Goal: Transaction & Acquisition: Purchase product/service

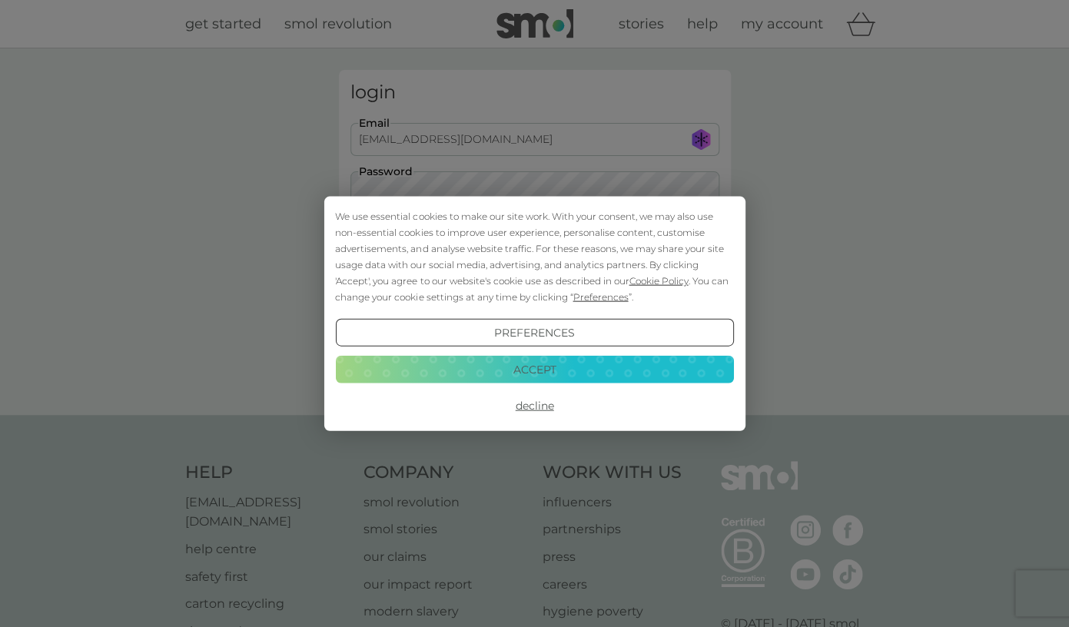
click at [539, 370] on button "Accept" at bounding box center [534, 369] width 398 height 28
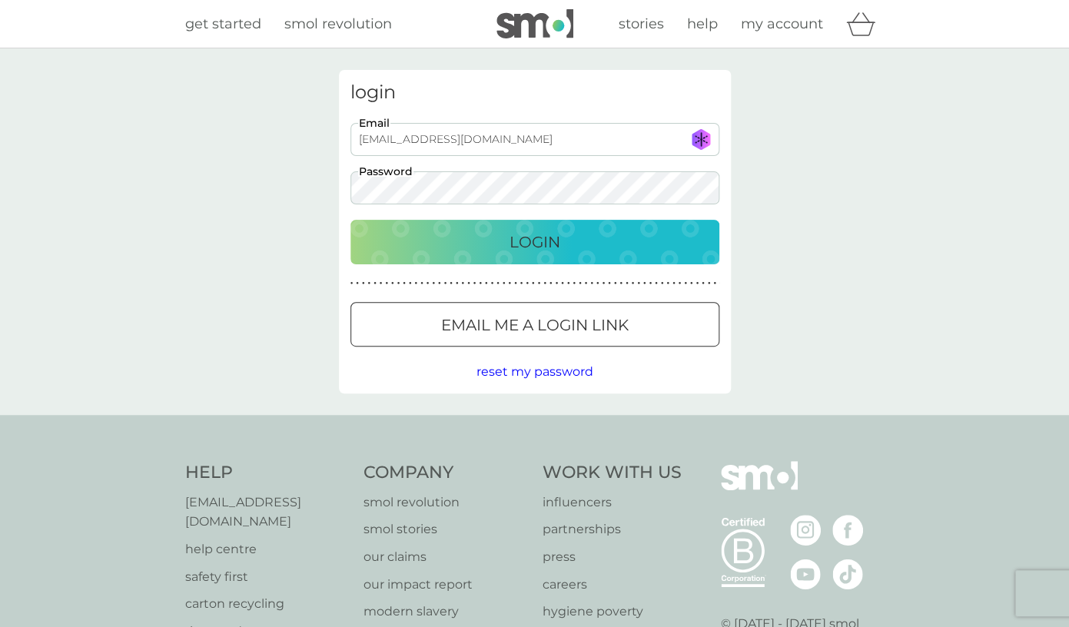
click at [536, 246] on p "Login" at bounding box center [534, 242] width 51 height 25
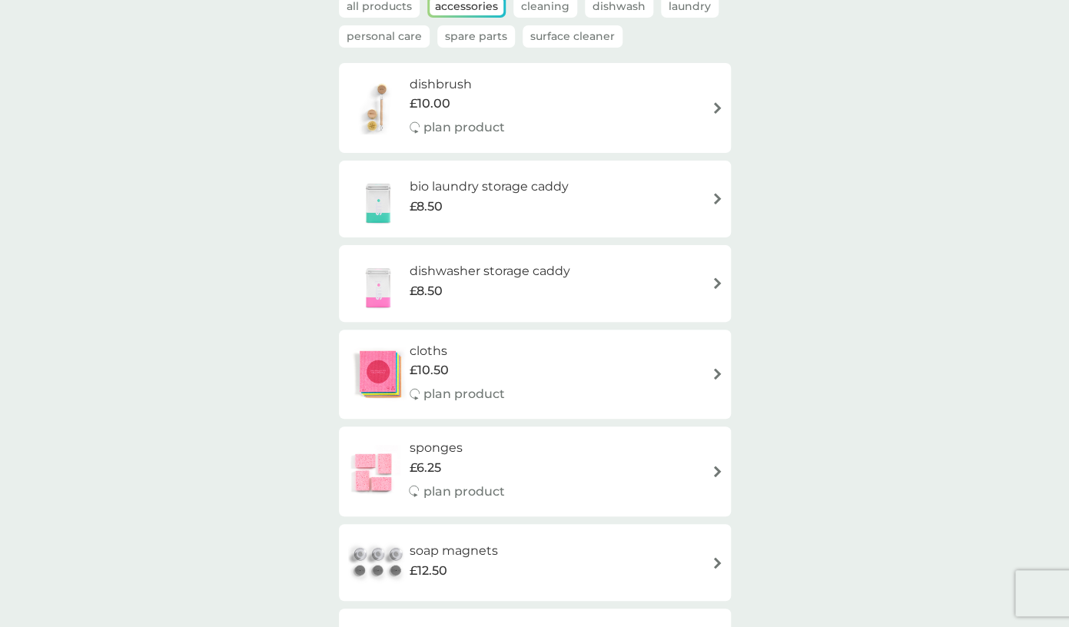
scroll to position [121, 0]
click at [469, 279] on h6 "dishwasher storage caddy" at bounding box center [489, 270] width 161 height 20
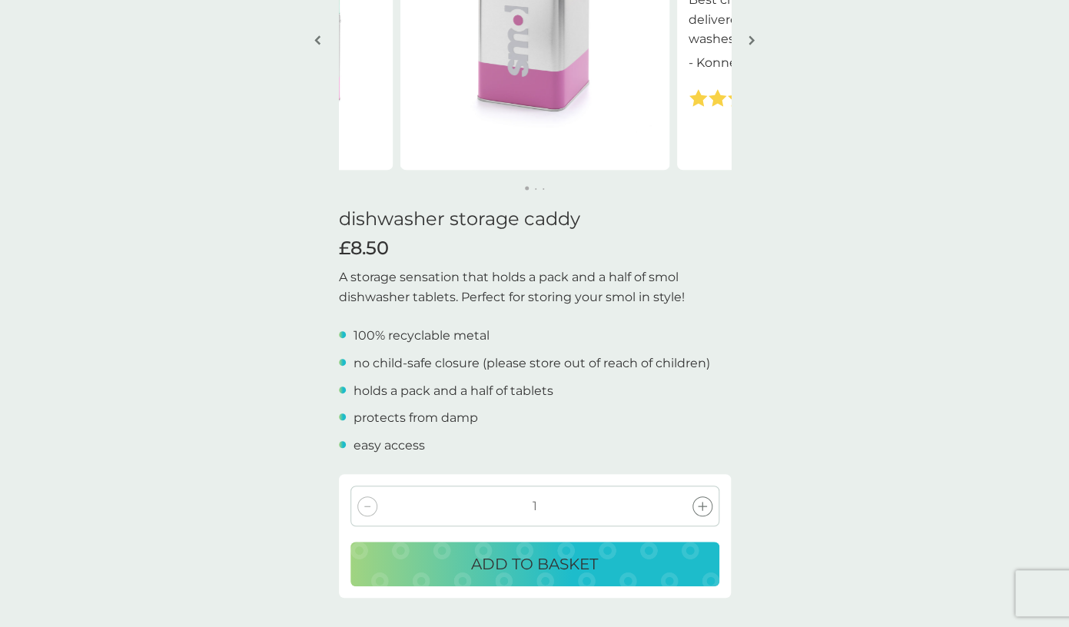
scroll to position [215, 0]
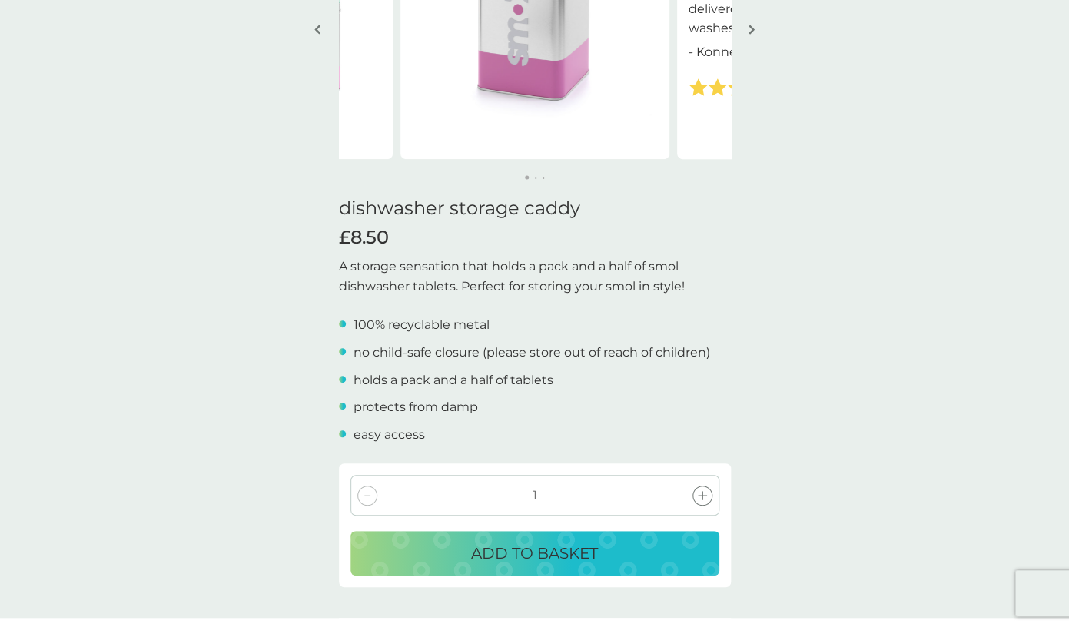
click at [523, 560] on p "ADD TO BASKET" at bounding box center [534, 553] width 127 height 25
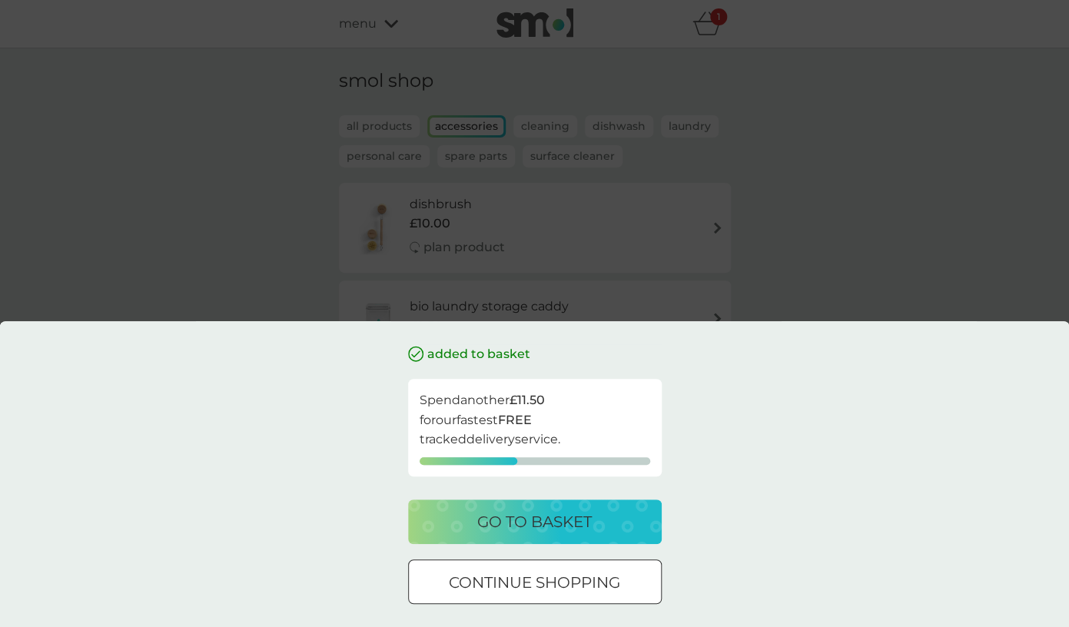
click at [511, 575] on div at bounding box center [534, 583] width 55 height 16
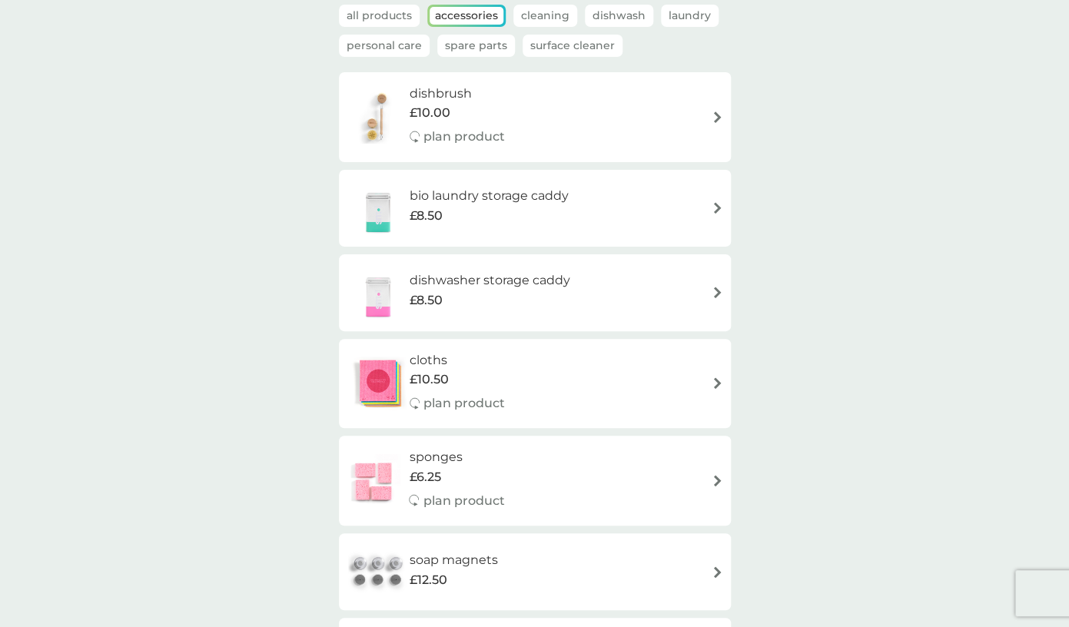
scroll to position [94, 0]
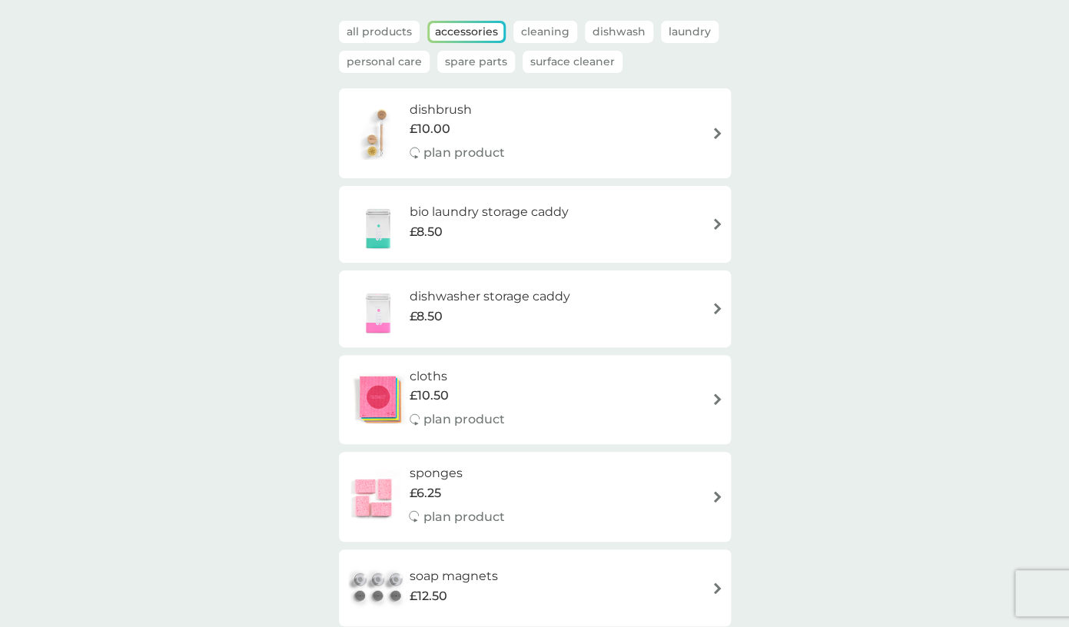
click at [546, 217] on h6 "bio laundry storage caddy" at bounding box center [488, 212] width 159 height 20
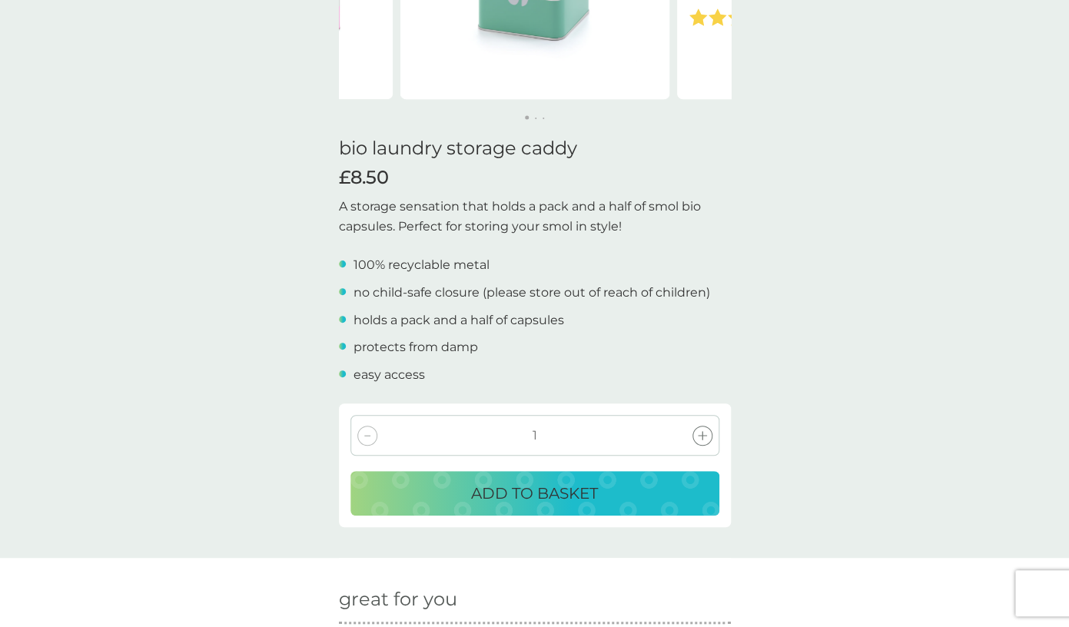
scroll to position [277, 0]
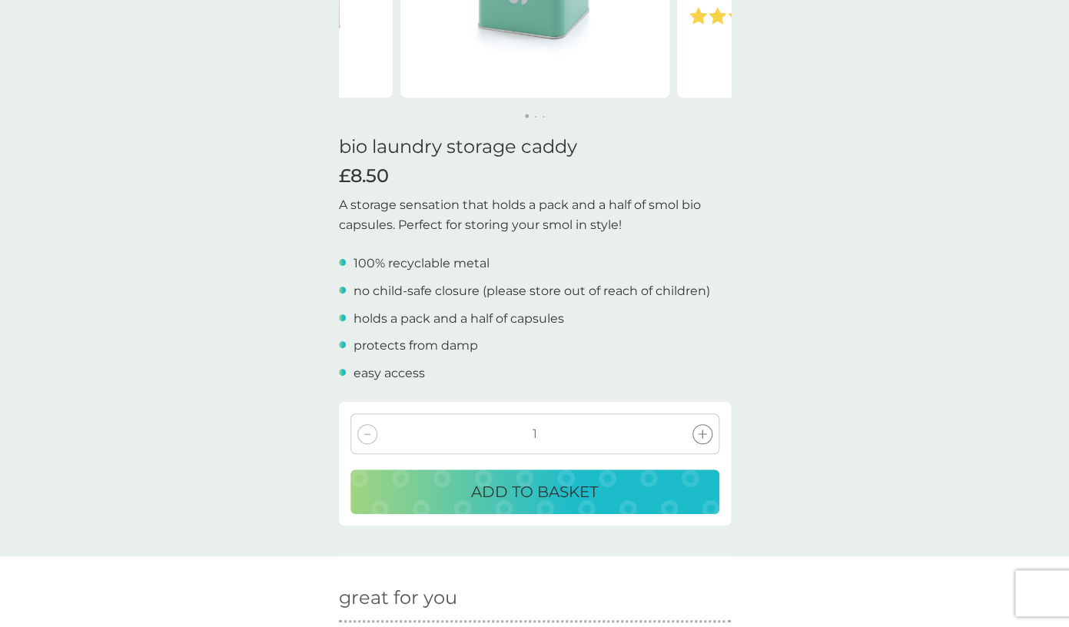
click at [564, 492] on p "ADD TO BASKET" at bounding box center [534, 491] width 127 height 25
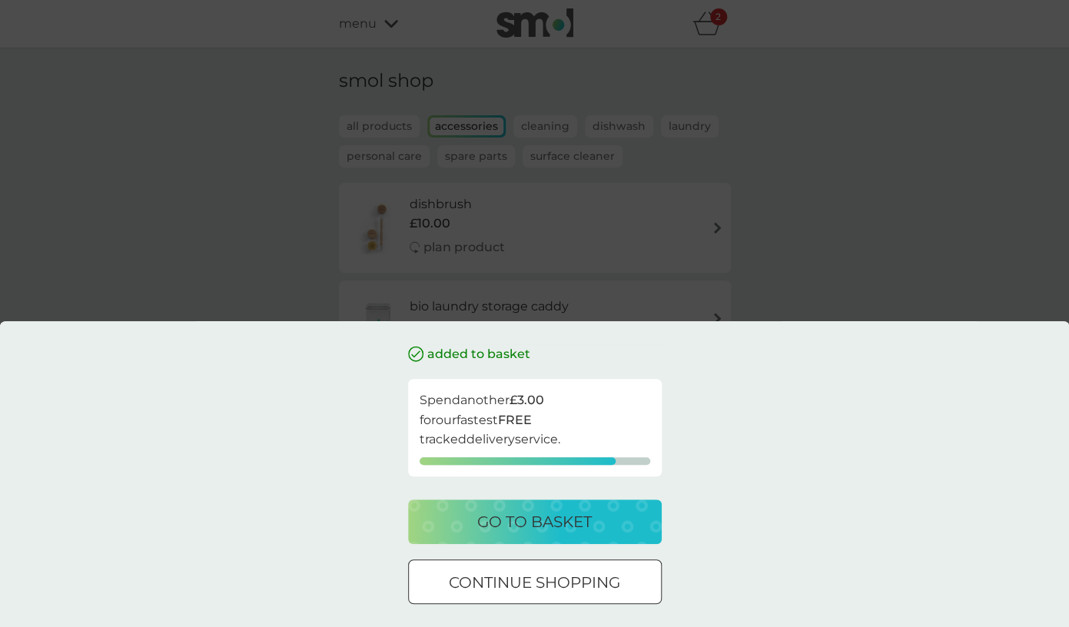
click at [530, 522] on p "go to basket" at bounding box center [534, 521] width 114 height 25
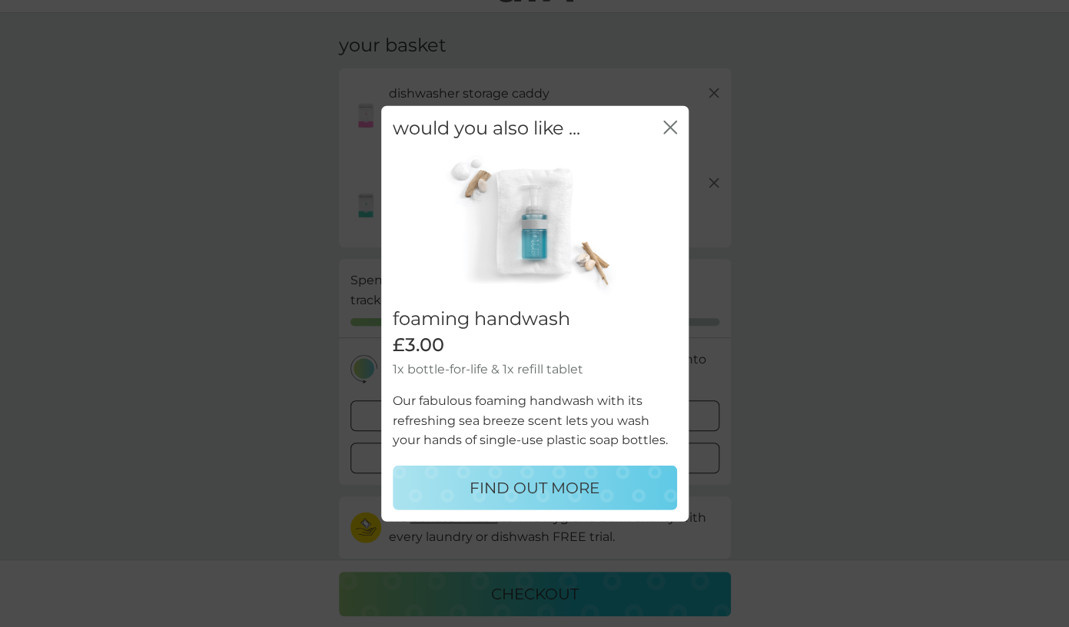
scroll to position [38, 0]
click at [669, 125] on icon "close" at bounding box center [670, 128] width 14 height 14
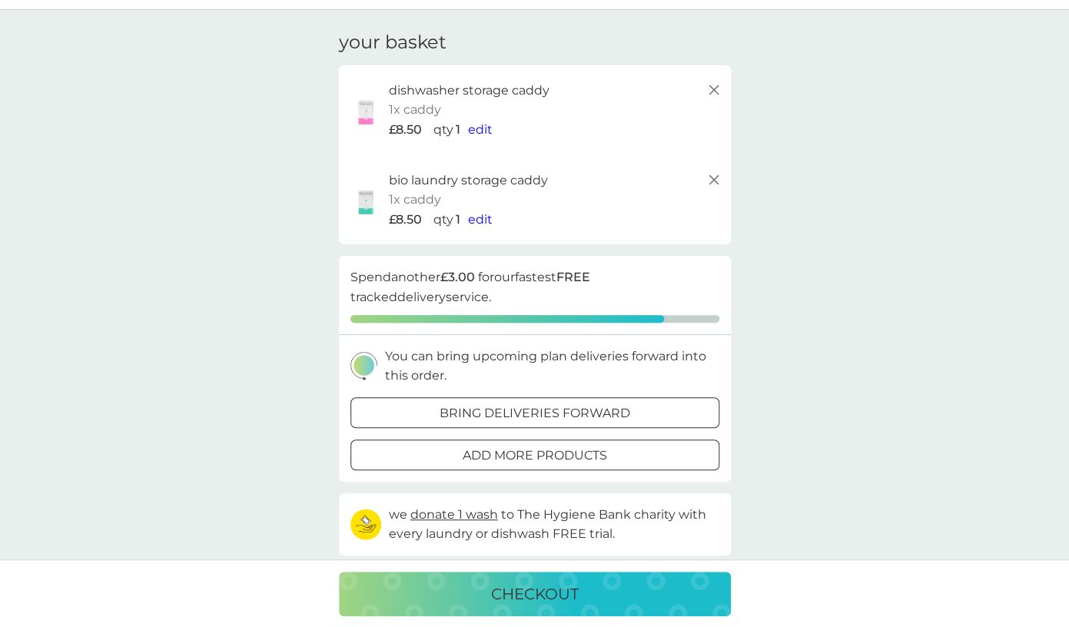
scroll to position [0, 0]
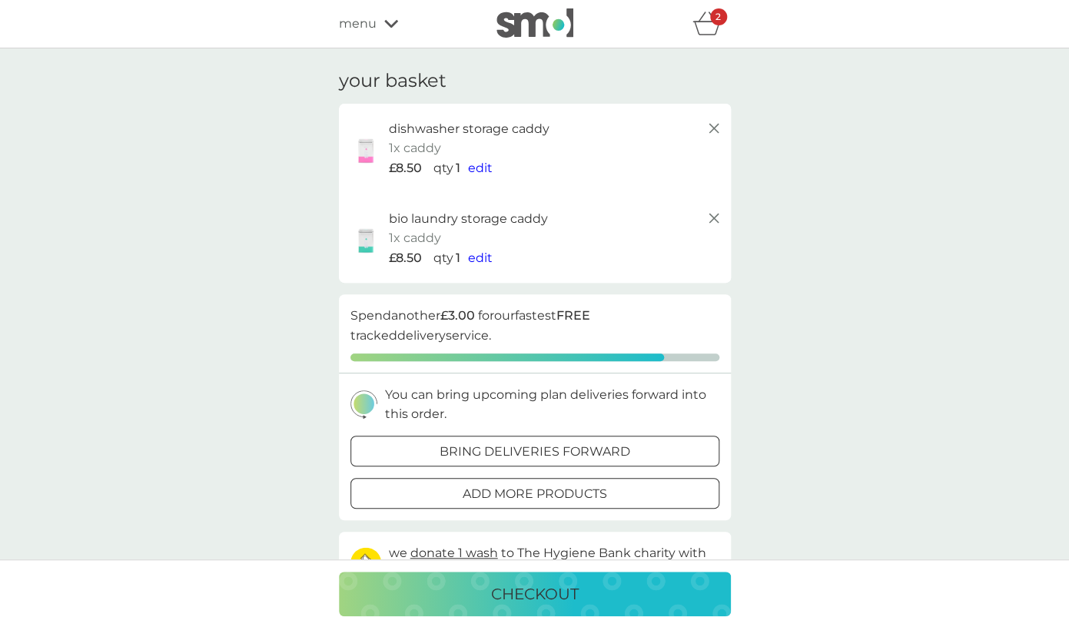
click at [366, 19] on span "menu" at bounding box center [358, 24] width 38 height 20
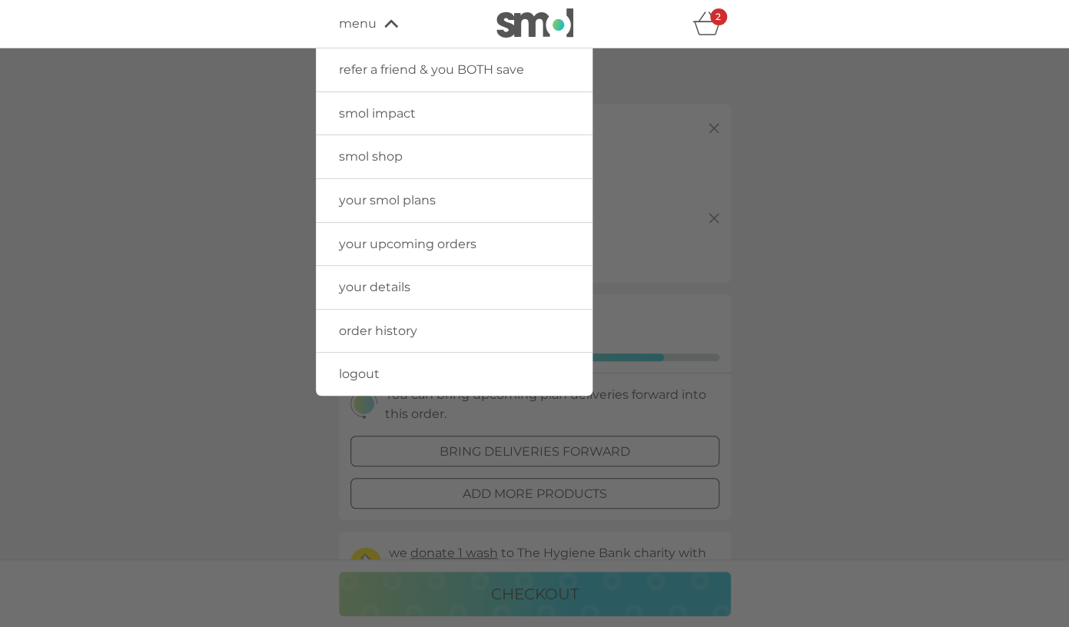
click at [371, 156] on span "smol shop" at bounding box center [371, 156] width 64 height 15
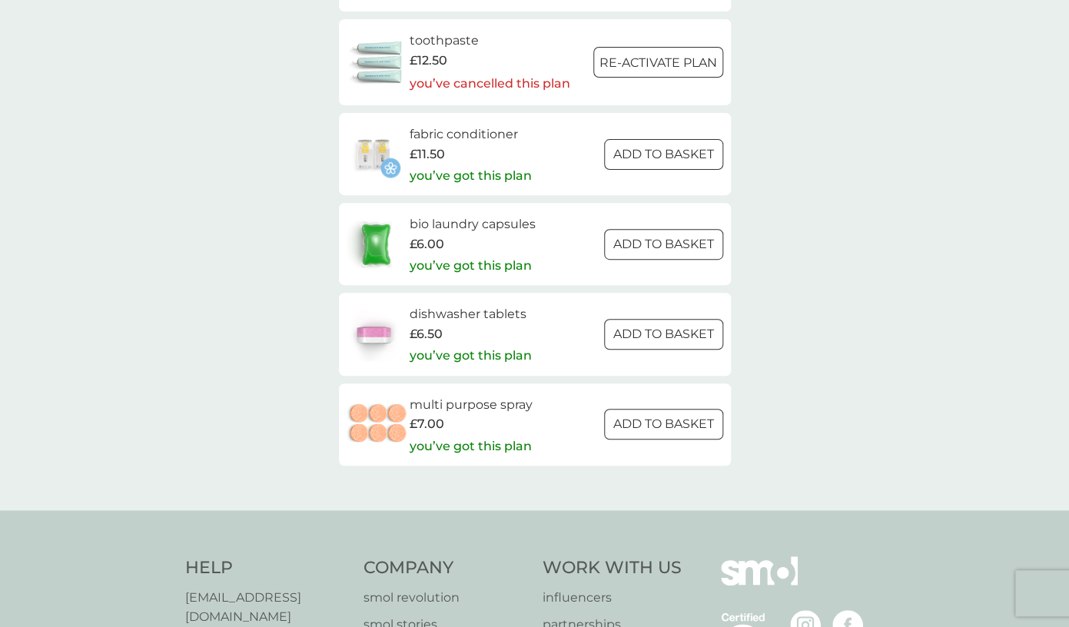
scroll to position [2224, 0]
click at [474, 401] on h6 "multi purpose spray" at bounding box center [470, 404] width 123 height 20
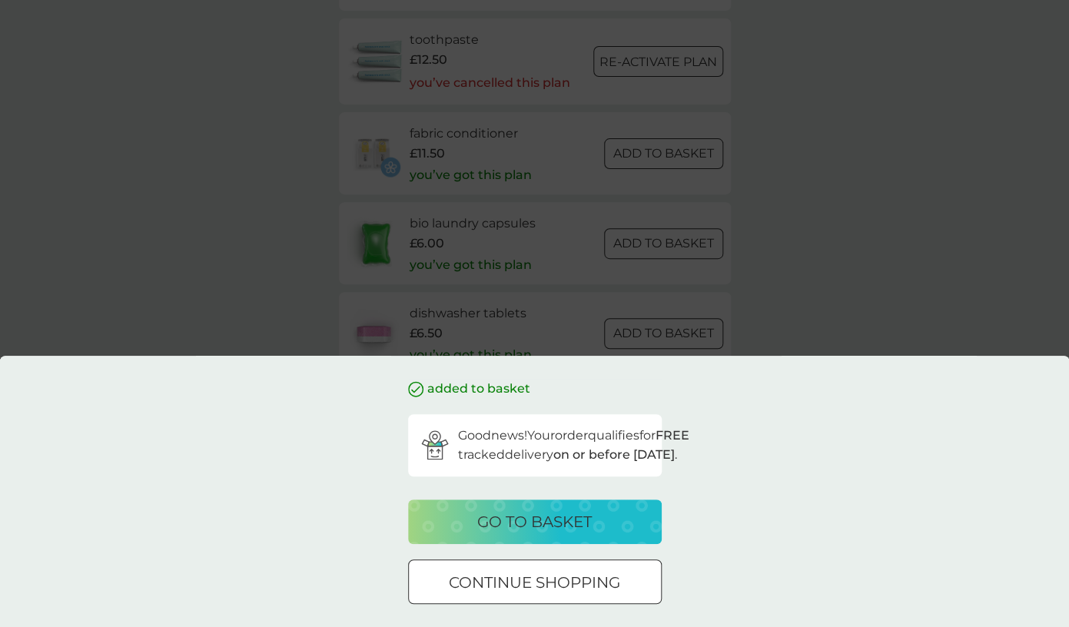
click at [548, 519] on p "go to basket" at bounding box center [534, 521] width 114 height 25
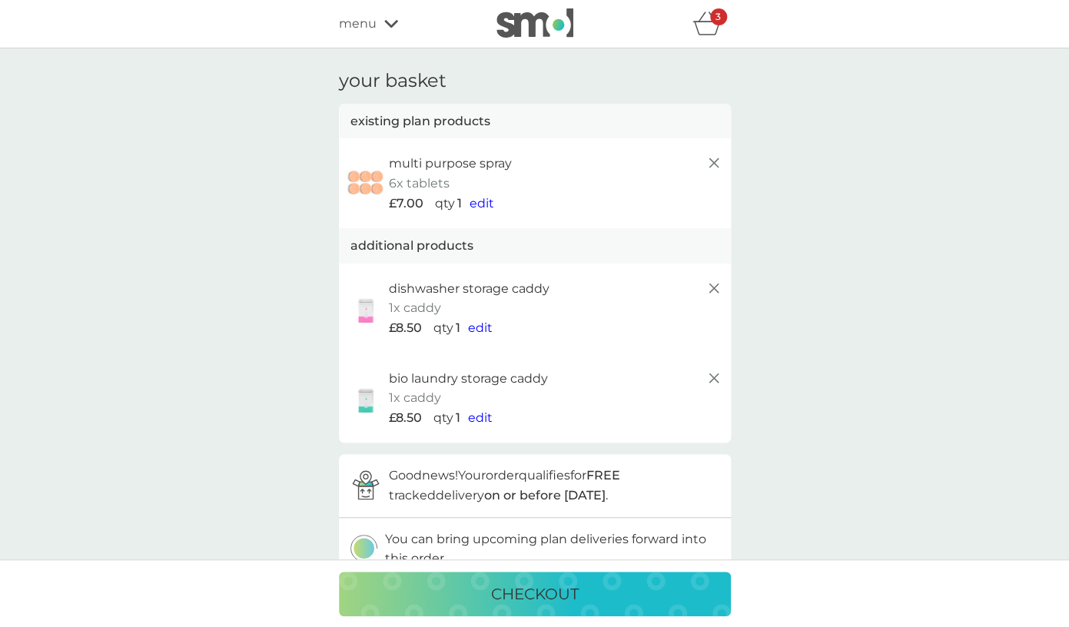
click at [711, 161] on line at bounding box center [712, 162] width 9 height 9
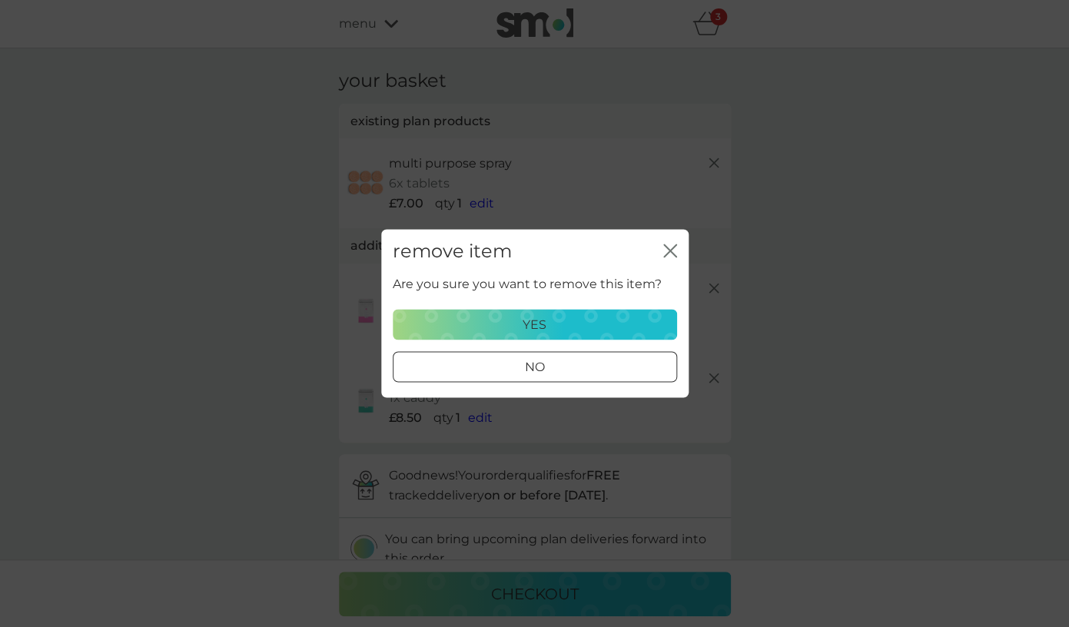
click at [523, 327] on p "yes" at bounding box center [534, 325] width 24 height 20
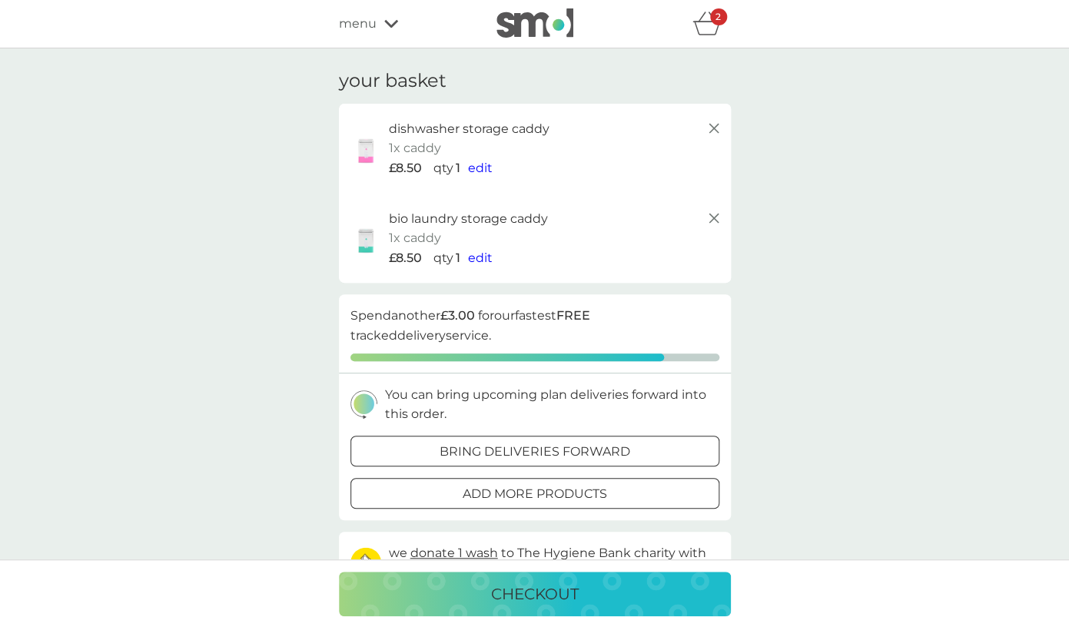
click at [367, 25] on span "menu" at bounding box center [358, 24] width 38 height 20
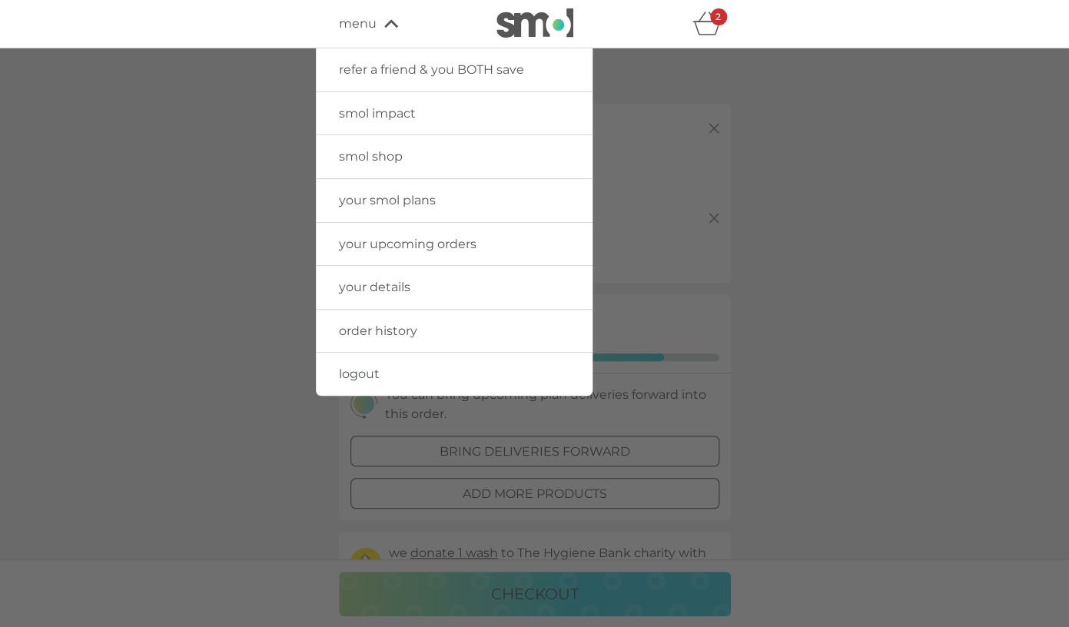
click at [372, 157] on span "smol shop" at bounding box center [371, 156] width 64 height 15
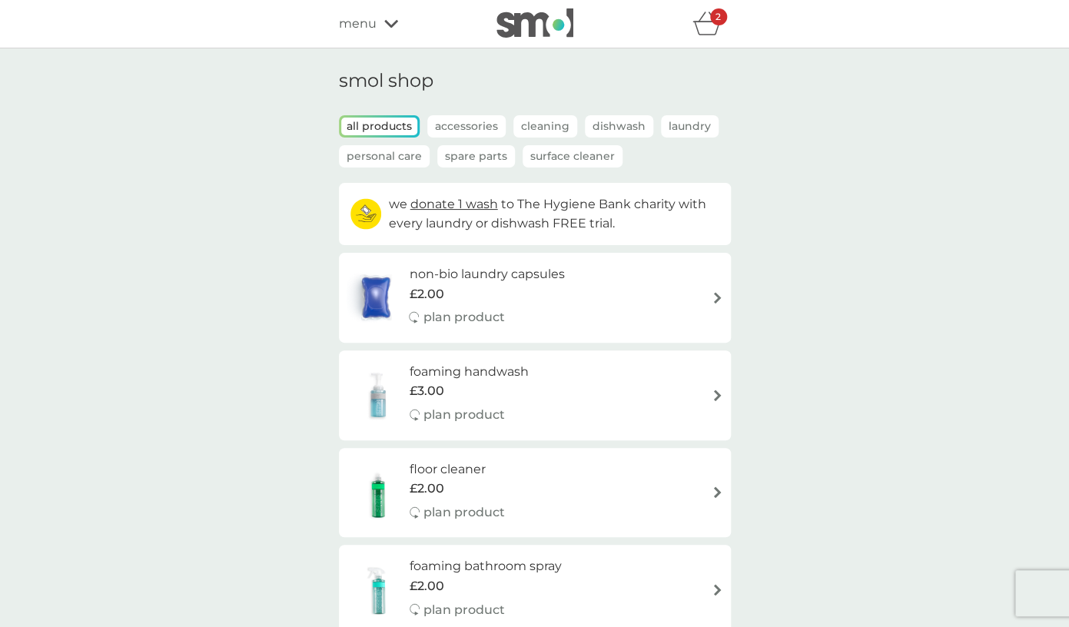
click at [464, 152] on p "Spare Parts" at bounding box center [476, 156] width 78 height 22
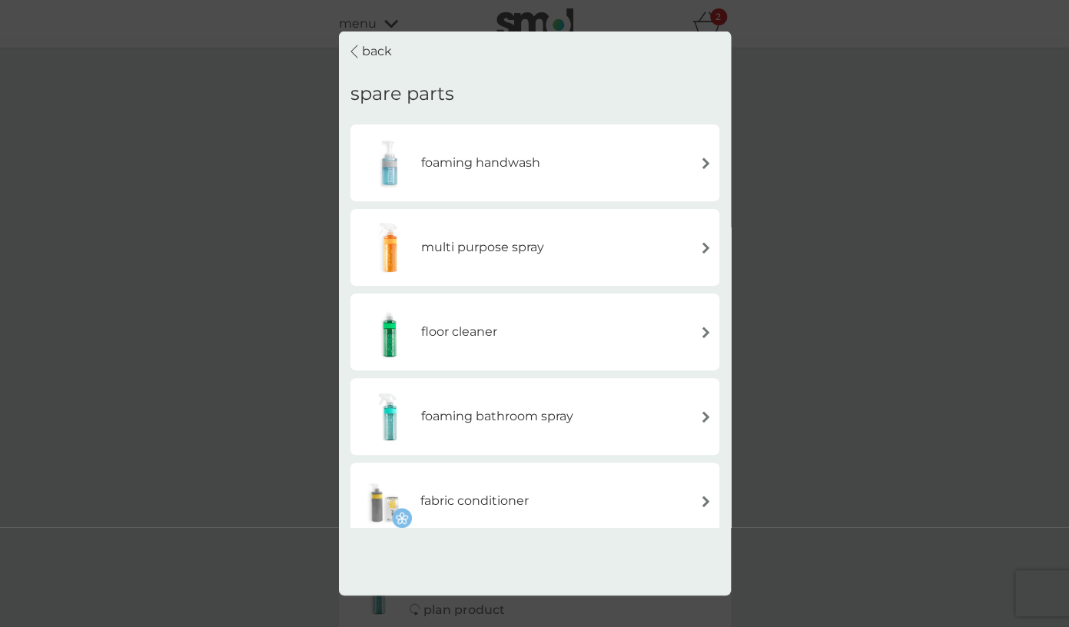
click at [489, 250] on h6 "multi purpose spray" at bounding box center [482, 247] width 123 height 20
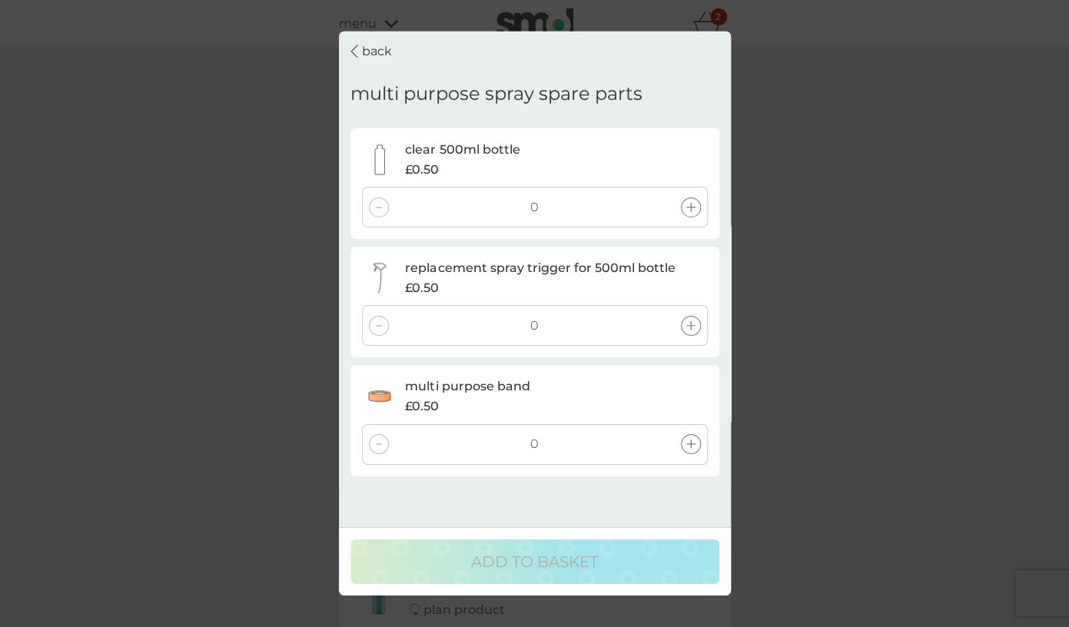
click at [502, 211] on div "0" at bounding box center [535, 207] width 346 height 41
click at [688, 206] on icon at bounding box center [690, 207] width 9 height 9
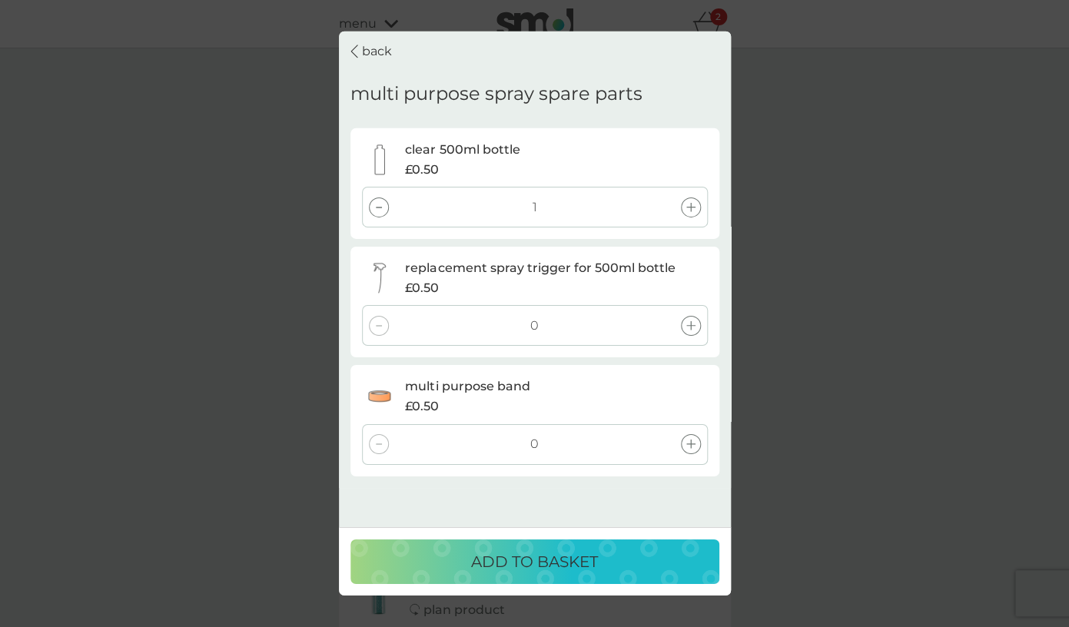
click at [543, 565] on p "ADD TO BASKET" at bounding box center [534, 561] width 127 height 25
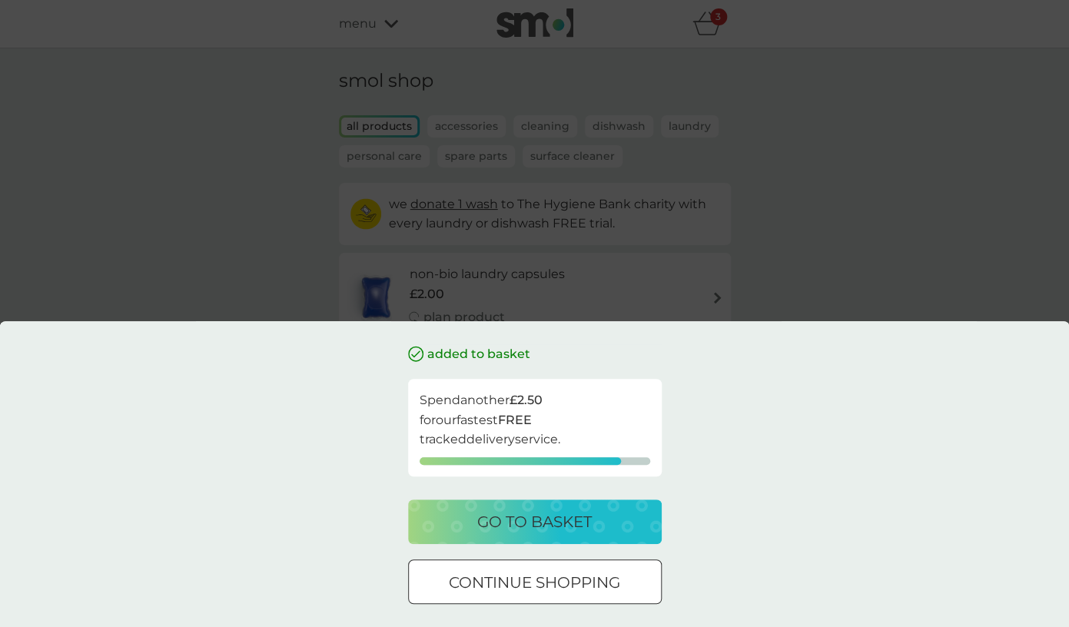
click at [542, 528] on p "go to basket" at bounding box center [534, 521] width 114 height 25
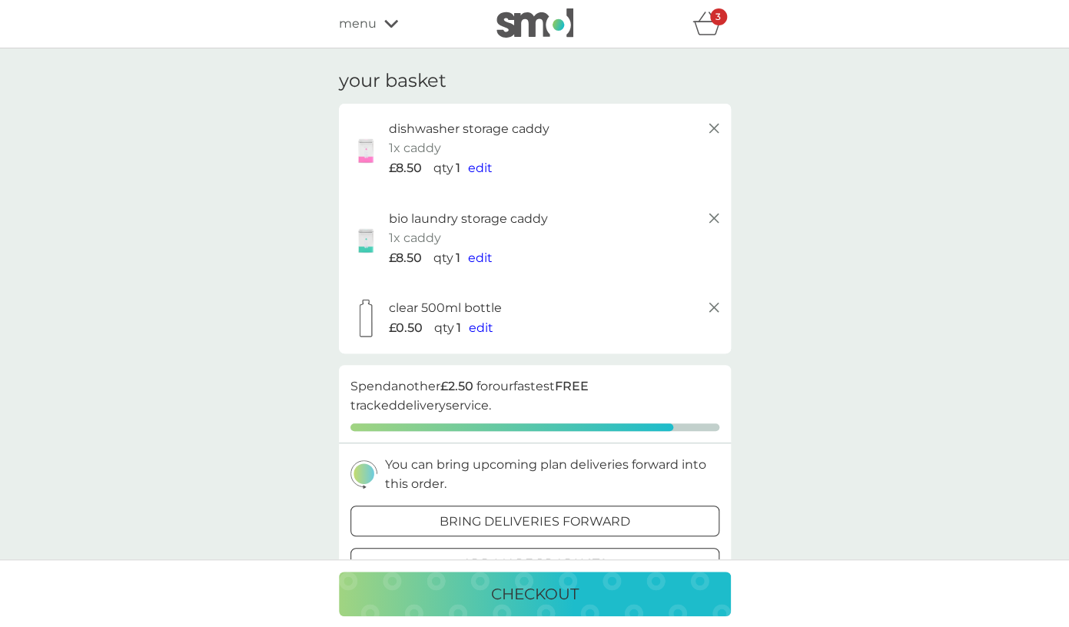
click at [385, 24] on icon at bounding box center [391, 23] width 14 height 9
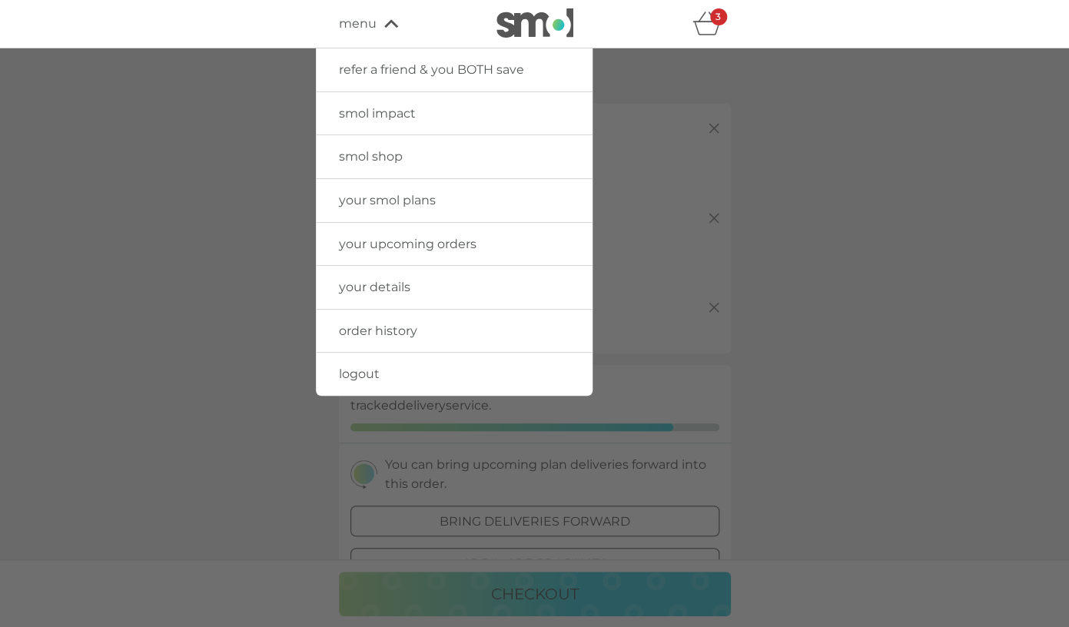
click at [374, 158] on span "smol shop" at bounding box center [371, 156] width 64 height 15
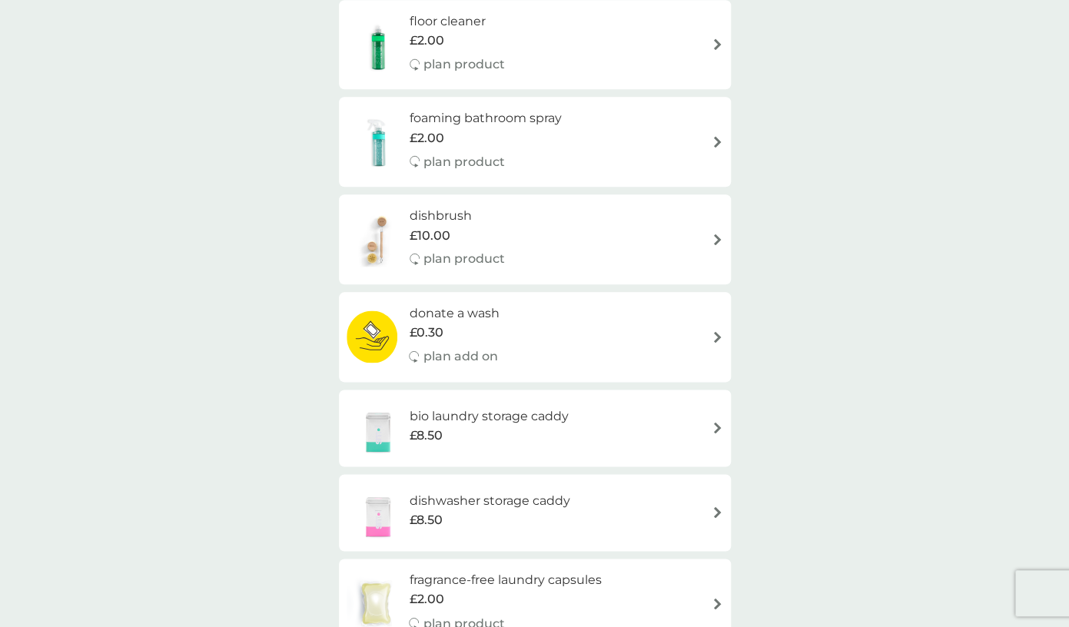
scroll to position [461, 0]
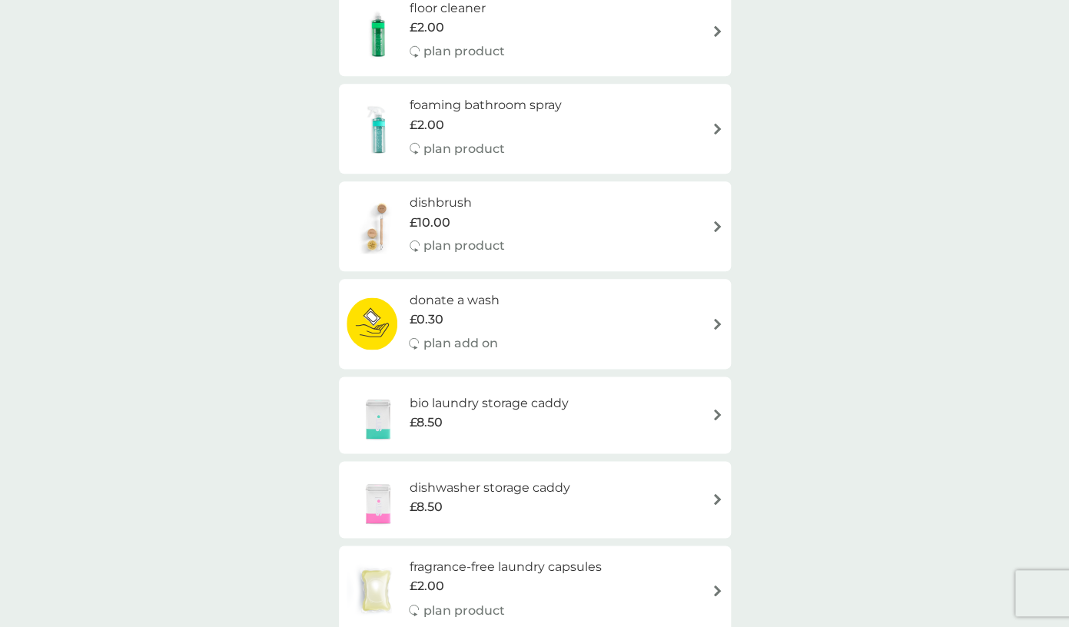
click at [508, 223] on div "dishbrush £10.00 plan product" at bounding box center [464, 226] width 111 height 67
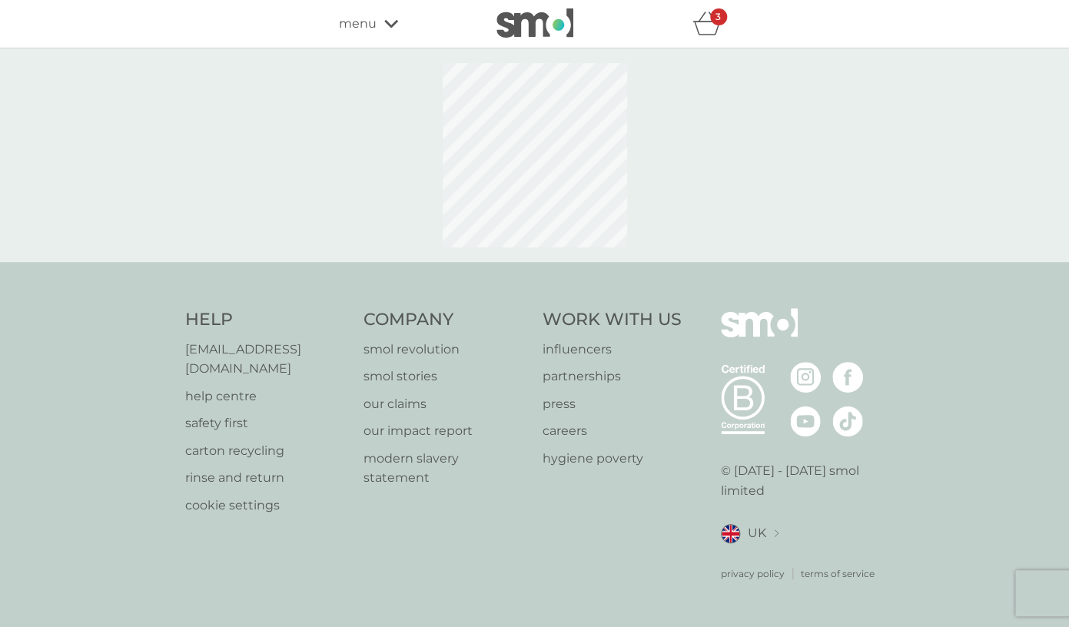
select select "245"
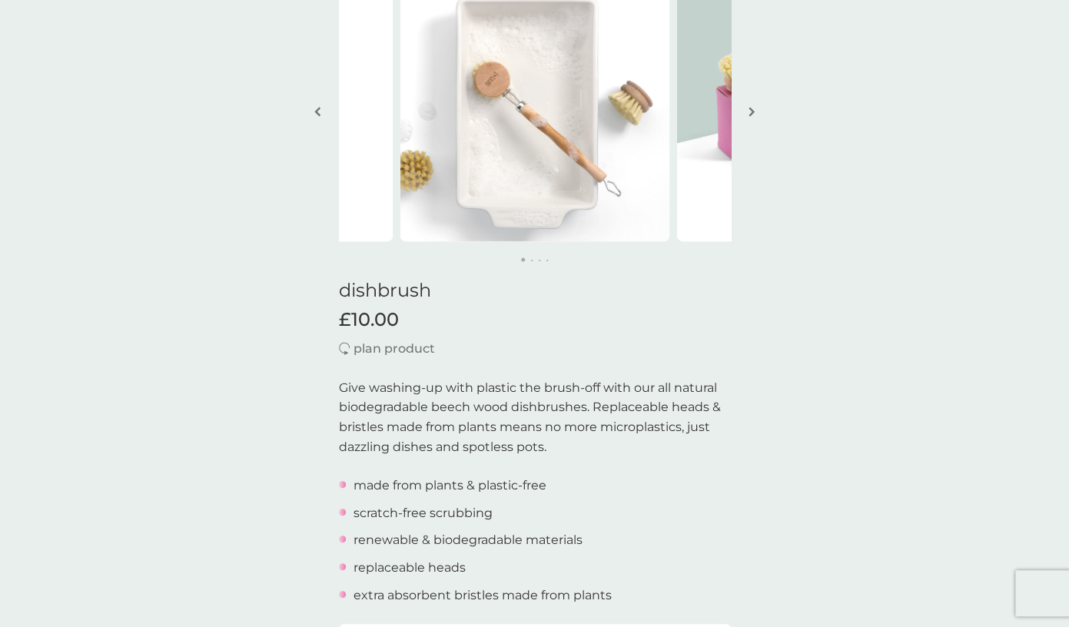
scroll to position [142, 0]
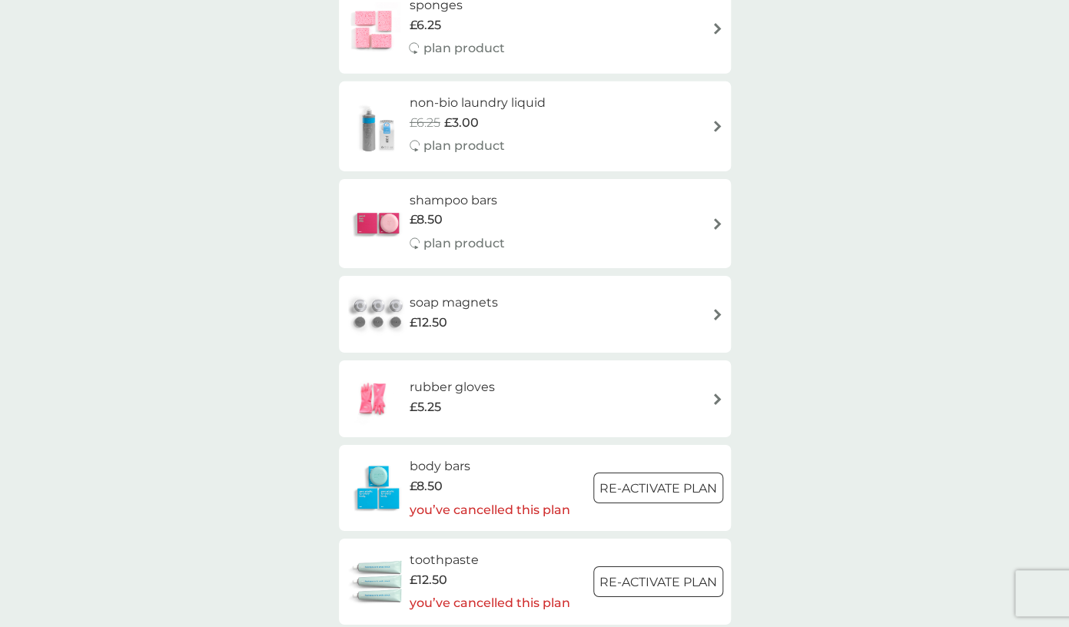
scroll to position [1706, 0]
click at [506, 321] on div "soap magnets £12.50" at bounding box center [461, 312] width 104 height 43
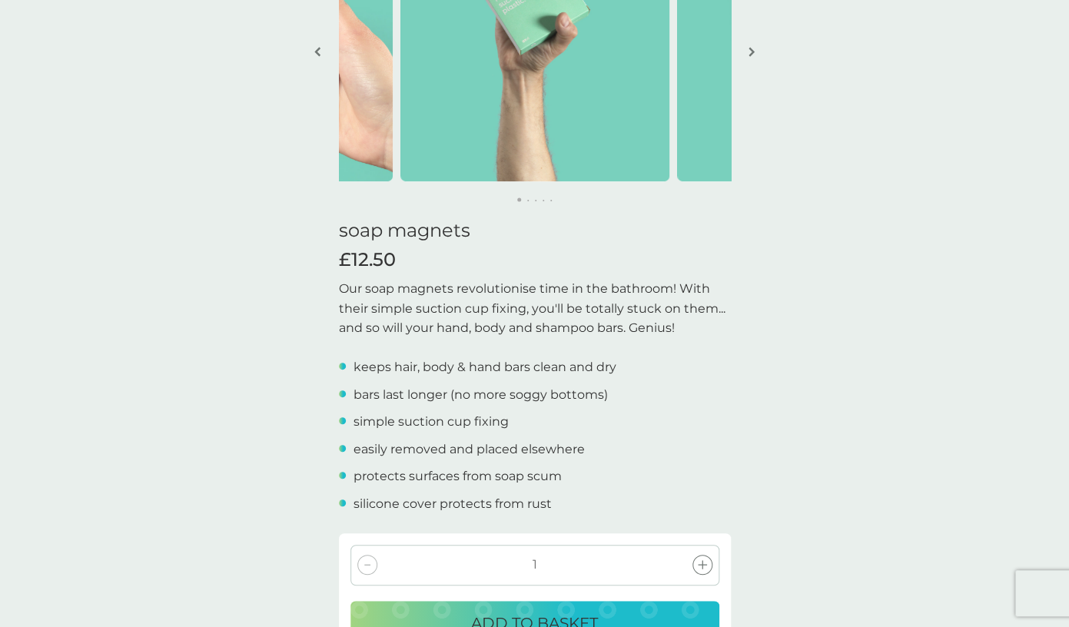
scroll to position [194, 0]
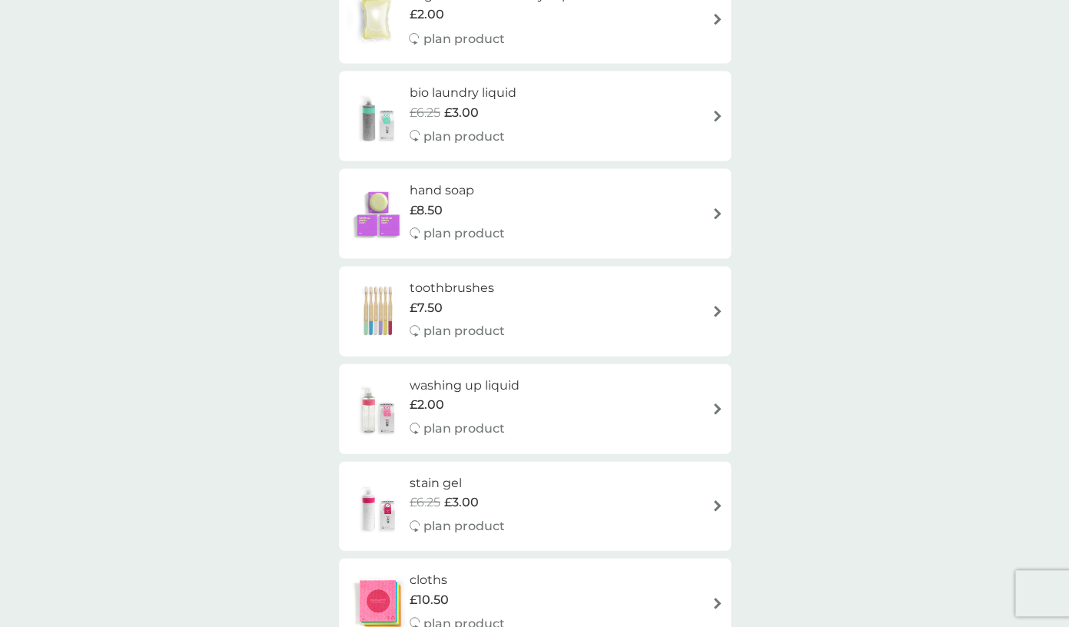
scroll to position [995, 0]
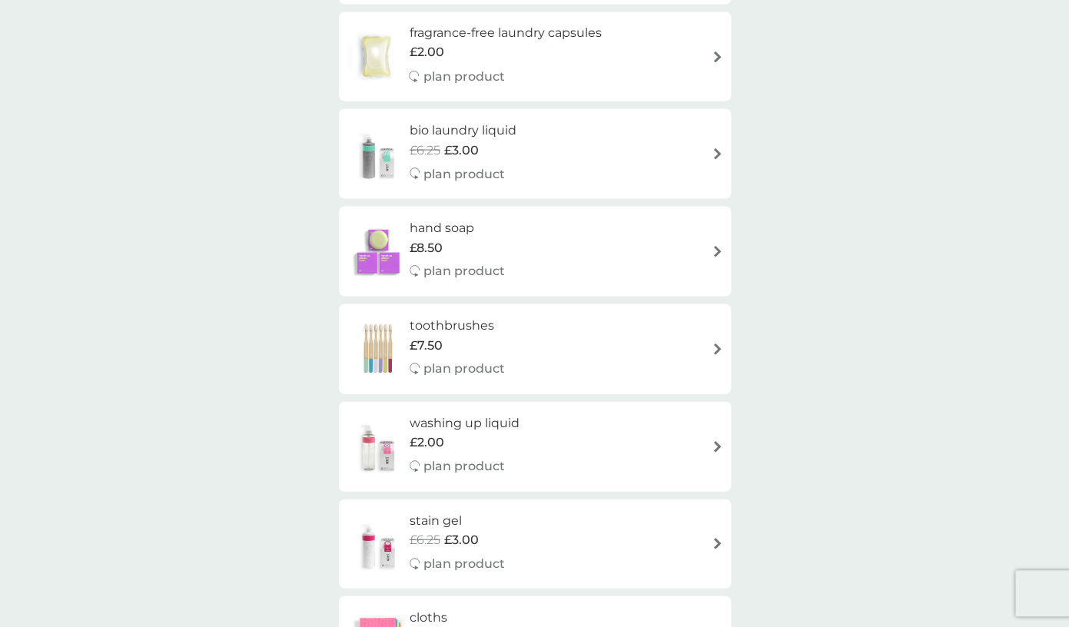
click at [504, 238] on div "£8.50" at bounding box center [456, 247] width 95 height 20
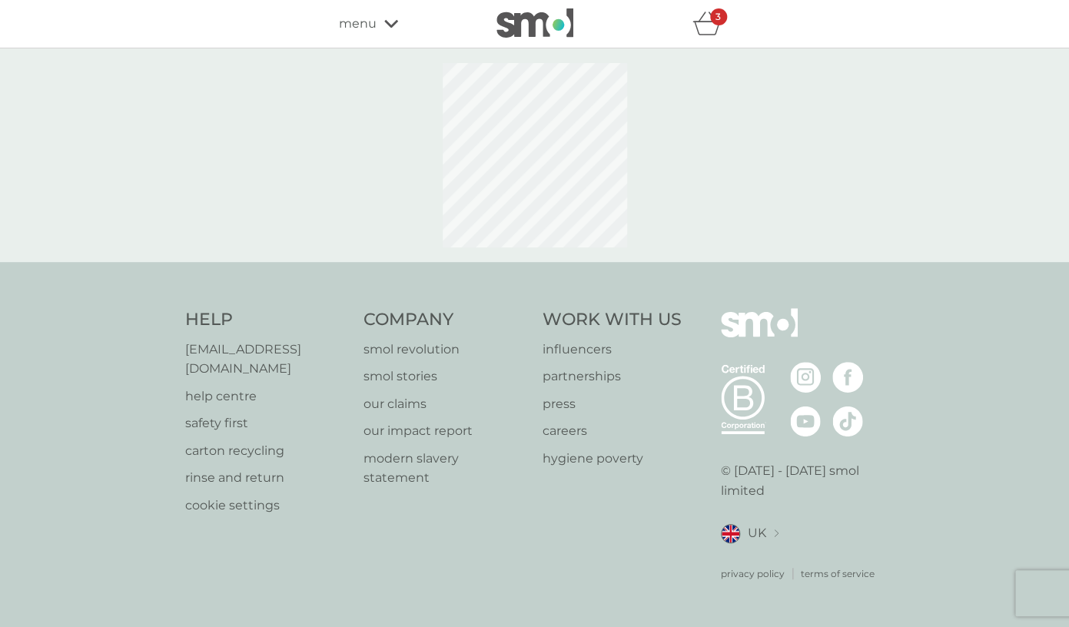
select select "91"
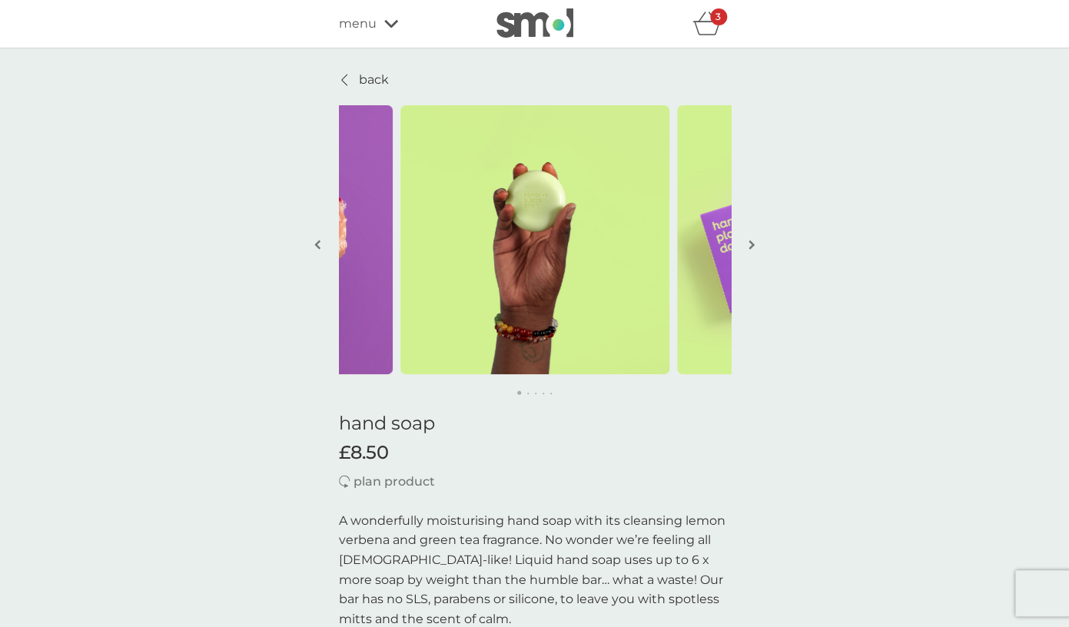
click at [366, 25] on span "menu" at bounding box center [358, 24] width 38 height 20
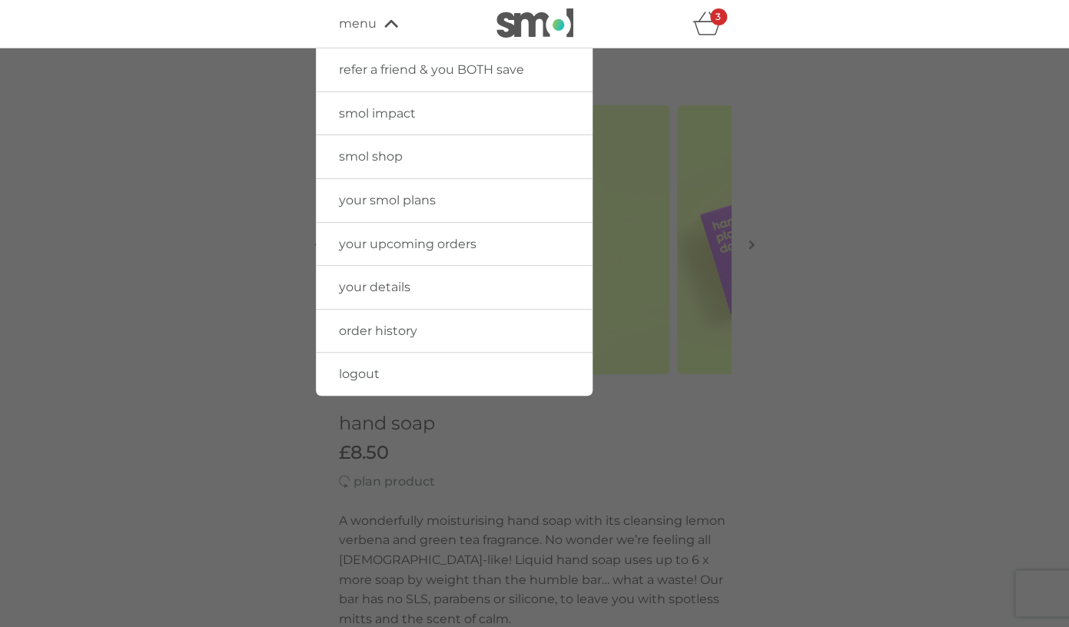
click at [376, 161] on span "smol shop" at bounding box center [371, 156] width 64 height 15
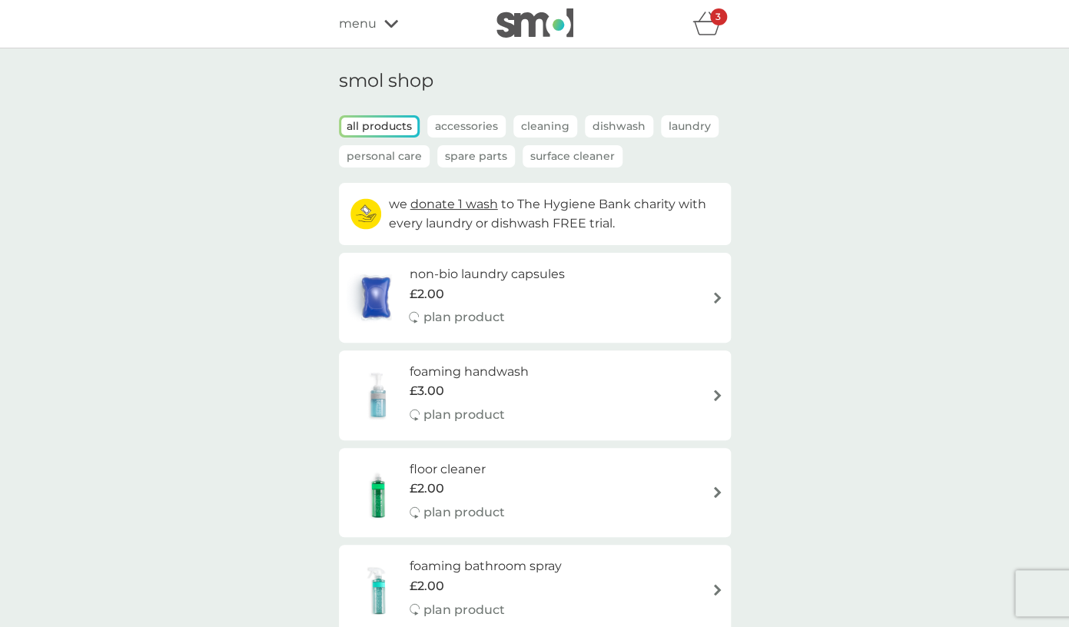
click at [466, 124] on p "Accessories" at bounding box center [466, 126] width 78 height 22
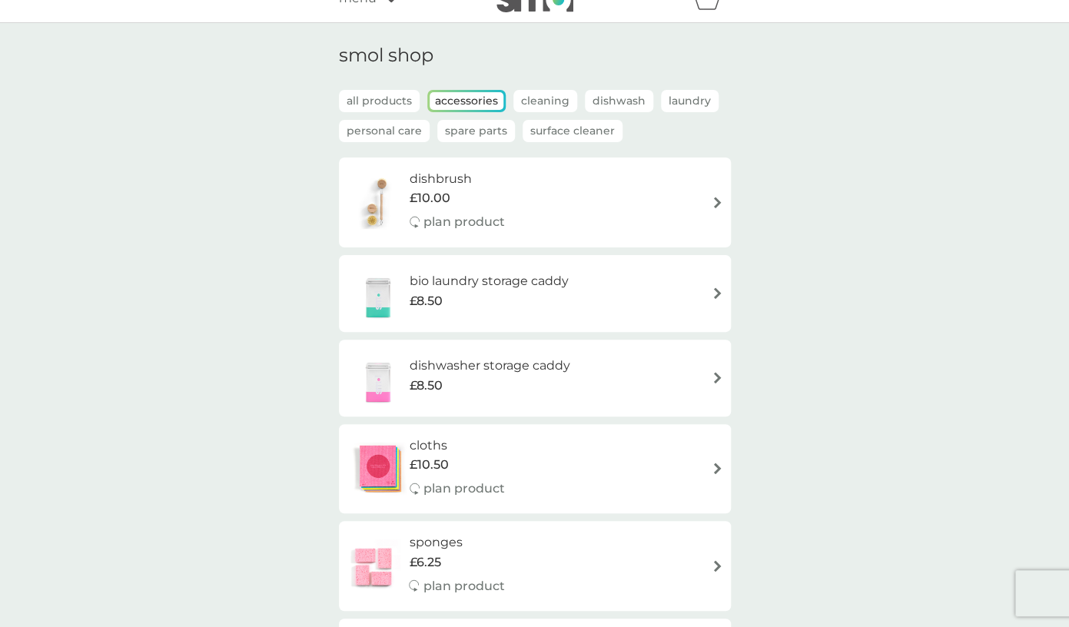
scroll to position [23, 0]
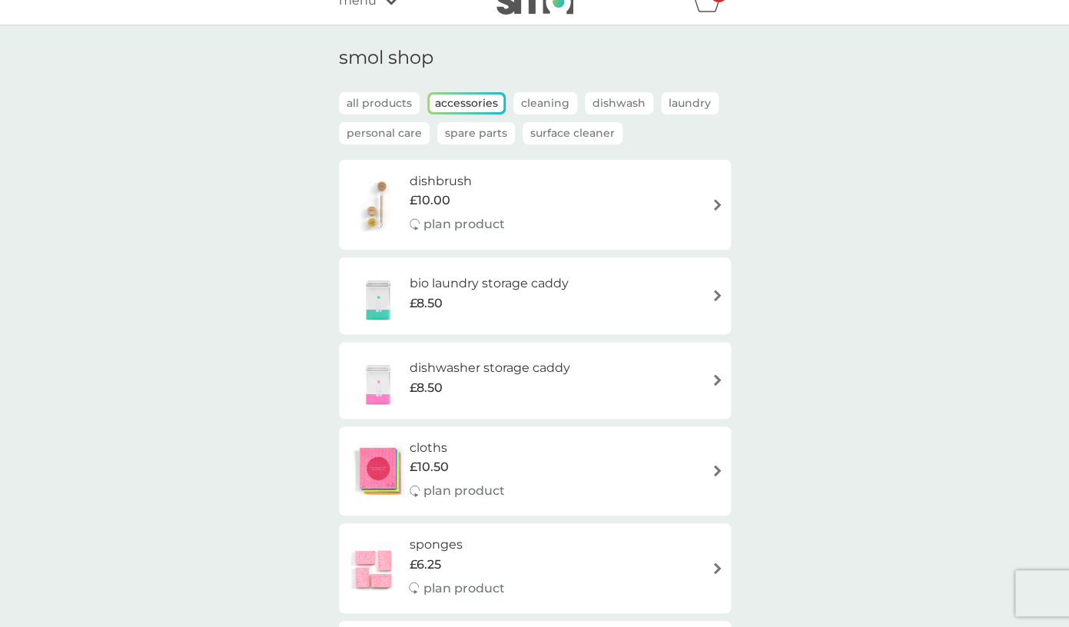
click at [396, 141] on p "Personal Care" at bounding box center [384, 133] width 91 height 22
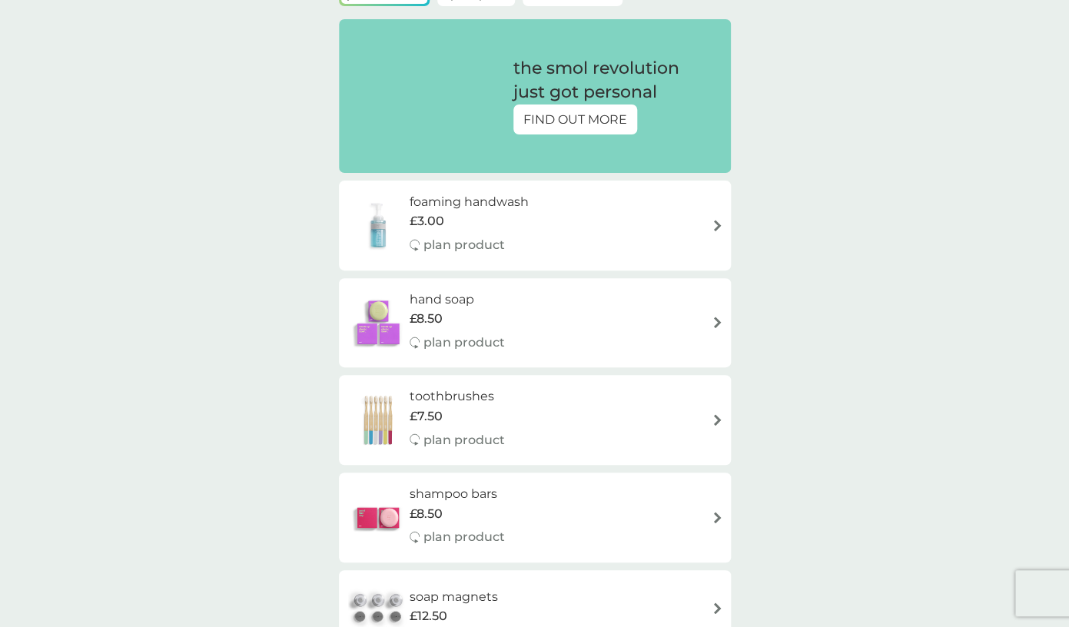
scroll to position [0, 0]
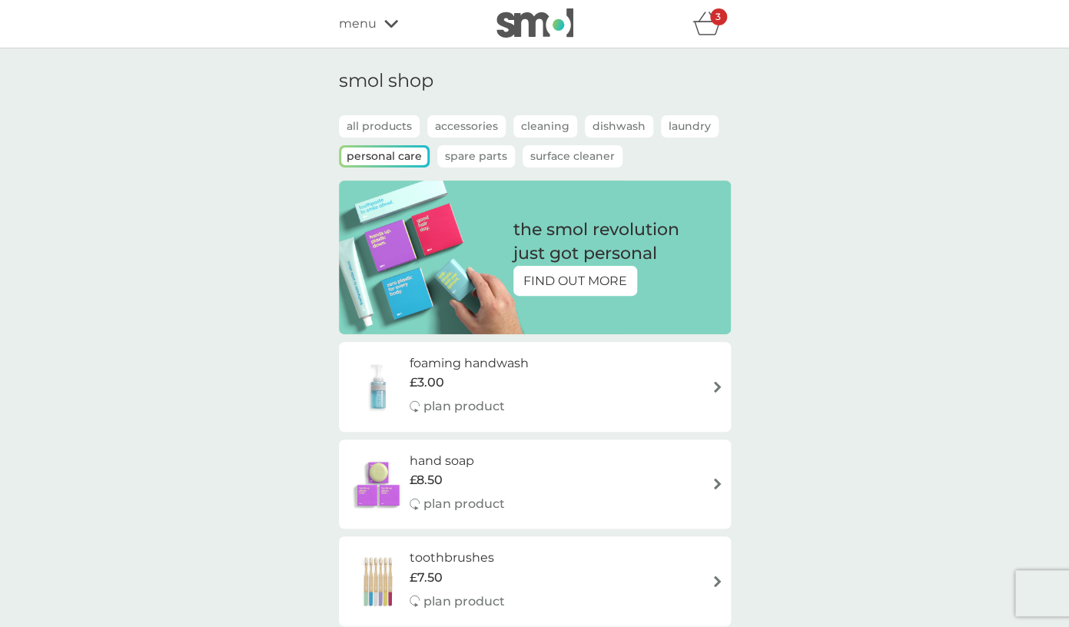
click at [473, 154] on p "Spare Parts" at bounding box center [476, 156] width 78 height 22
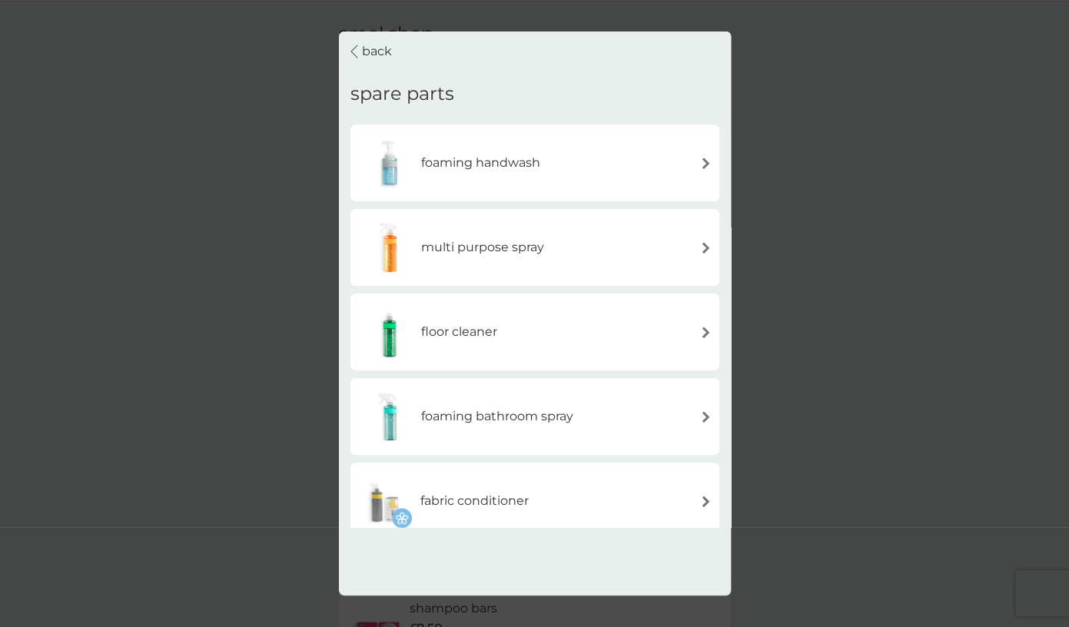
click at [379, 45] on p "back" at bounding box center [377, 51] width 30 height 20
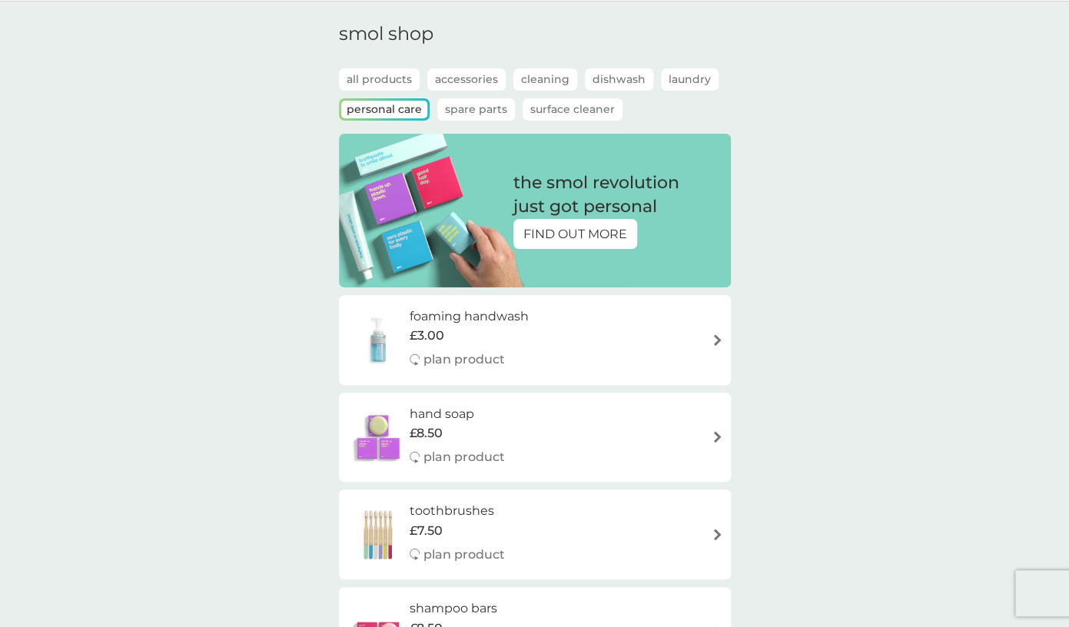
click at [582, 111] on p "Surface Cleaner" at bounding box center [572, 109] width 100 height 22
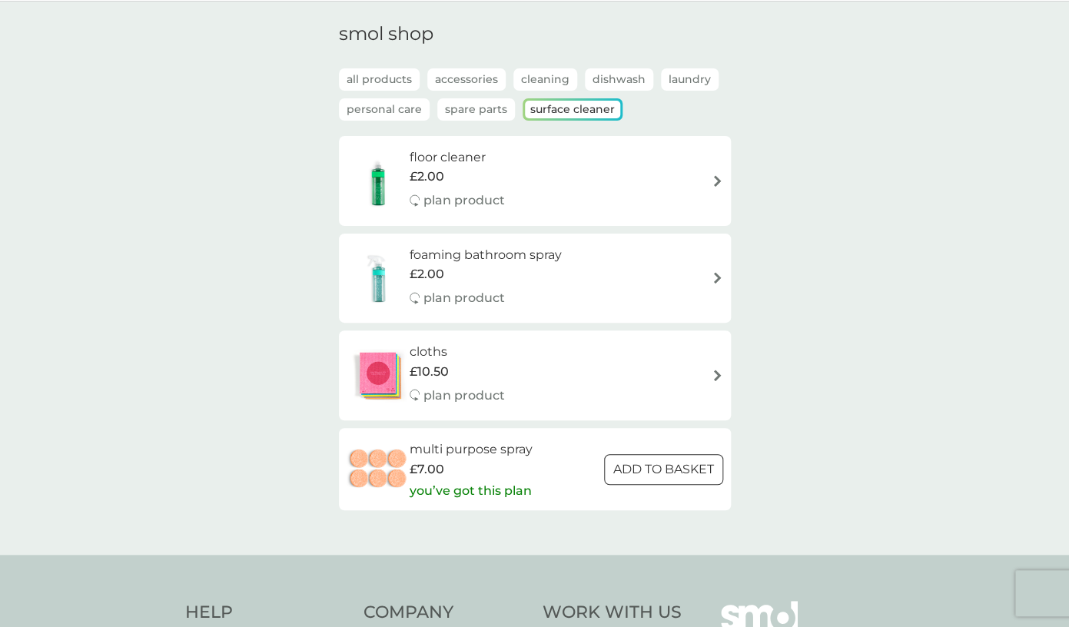
click at [617, 75] on p "Dishwash" at bounding box center [619, 79] width 68 height 22
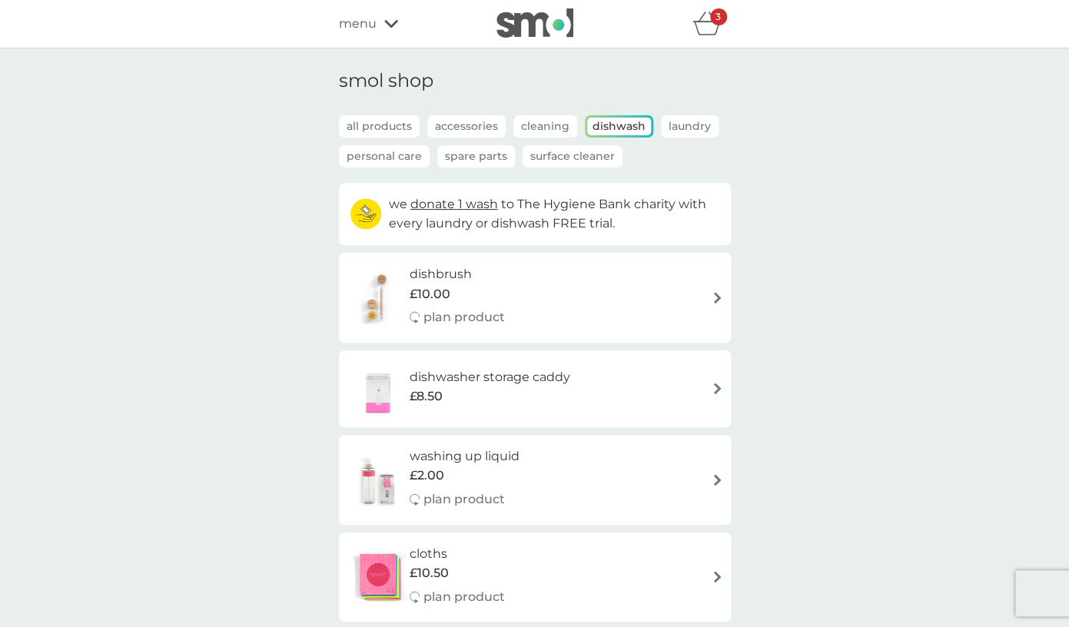
click at [524, 471] on div "washing up liquid £2.00 plan product" at bounding box center [471, 479] width 125 height 67
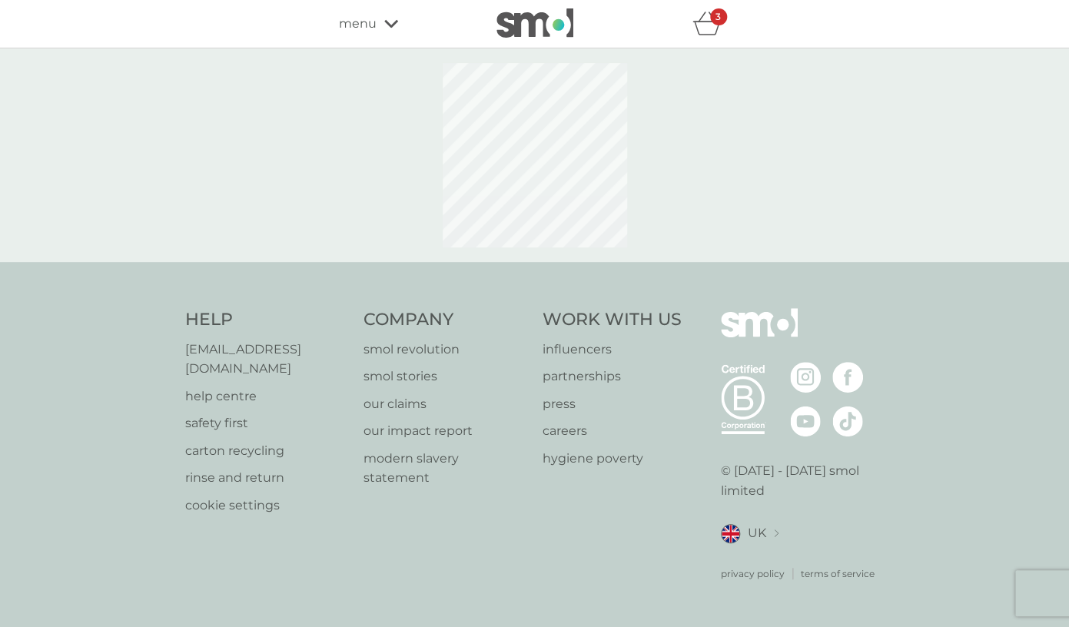
select select "112"
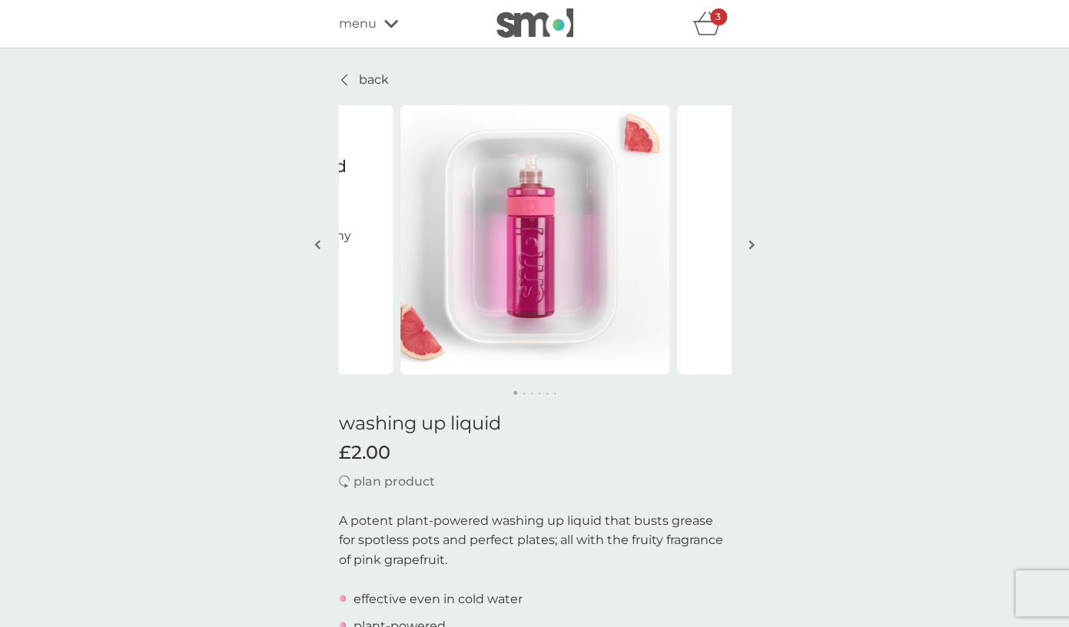
click at [712, 23] on div "3" at bounding box center [718, 16] width 17 height 17
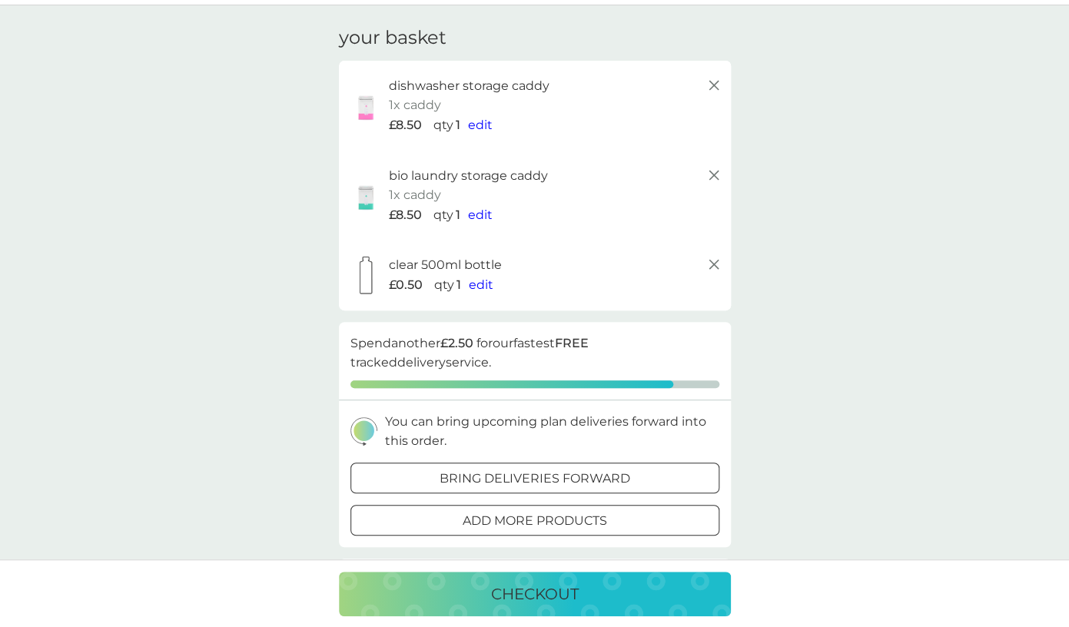
scroll to position [59, 0]
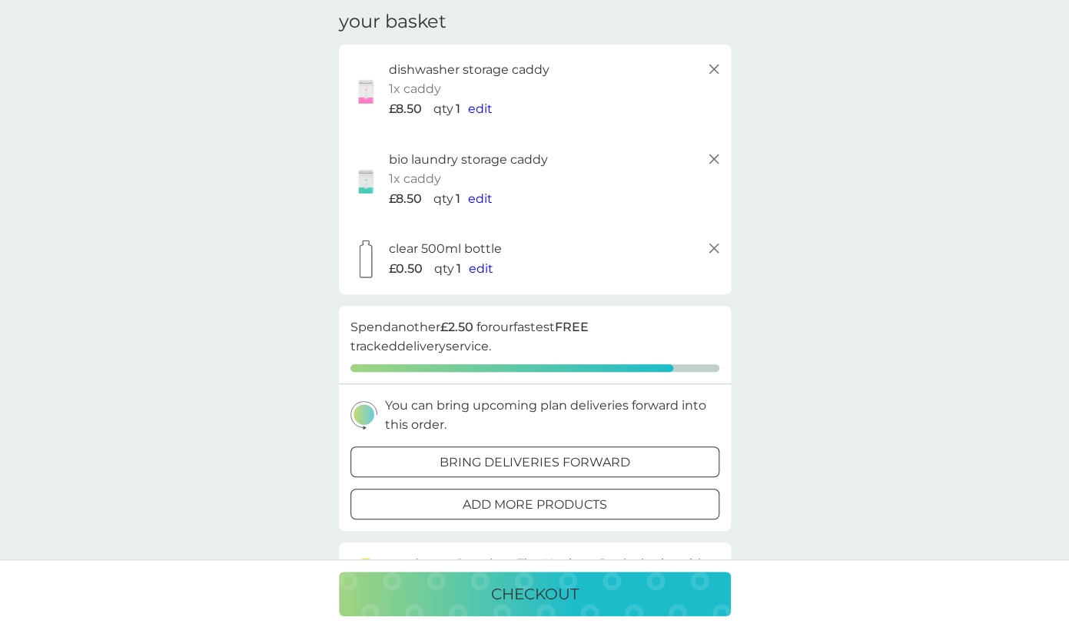
click at [550, 599] on p "checkout" at bounding box center [535, 594] width 88 height 25
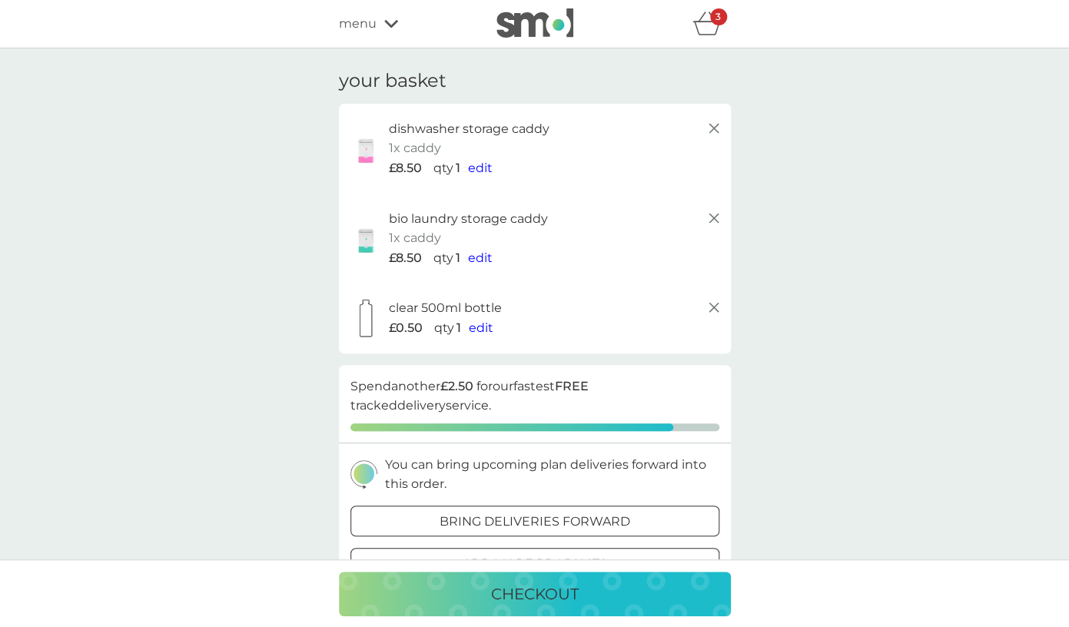
scroll to position [59, 0]
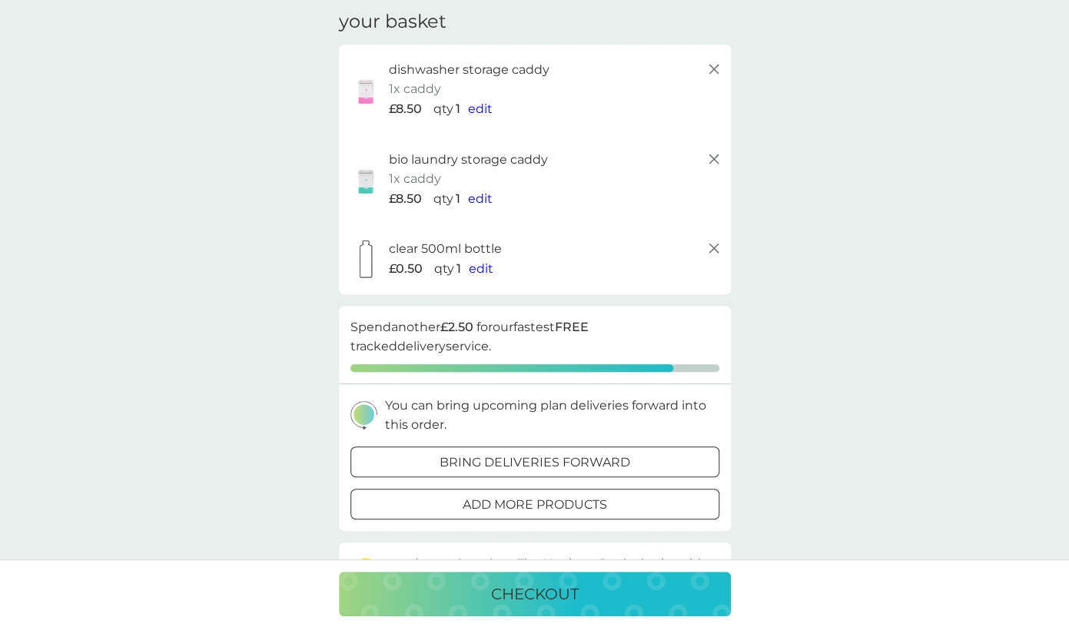
click at [482, 267] on span "edit" at bounding box center [481, 268] width 25 height 15
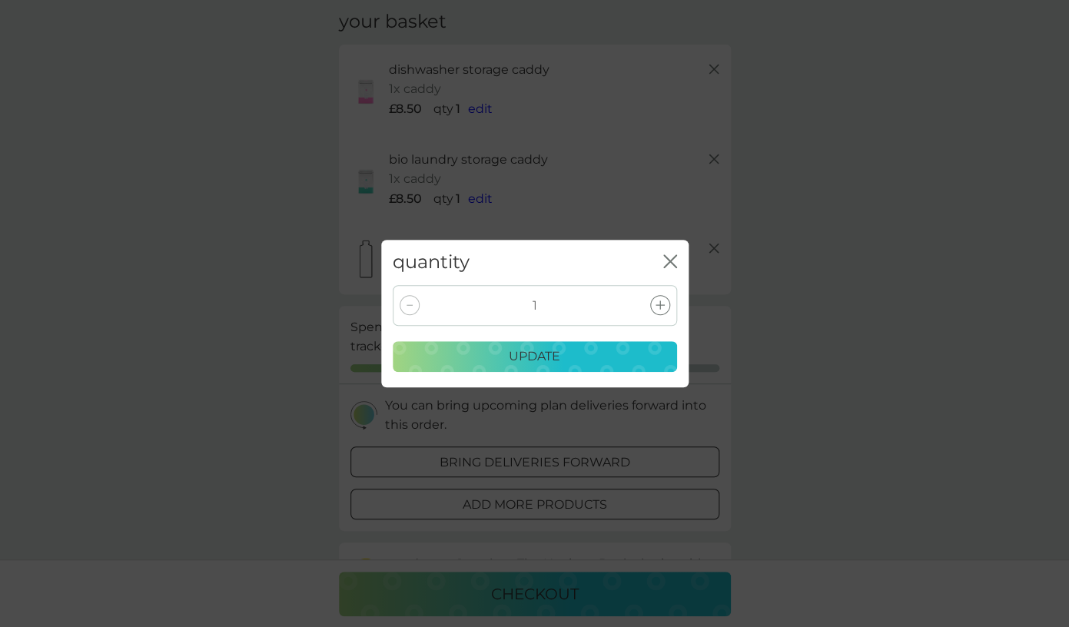
click at [673, 259] on icon "close" at bounding box center [673, 261] width 6 height 12
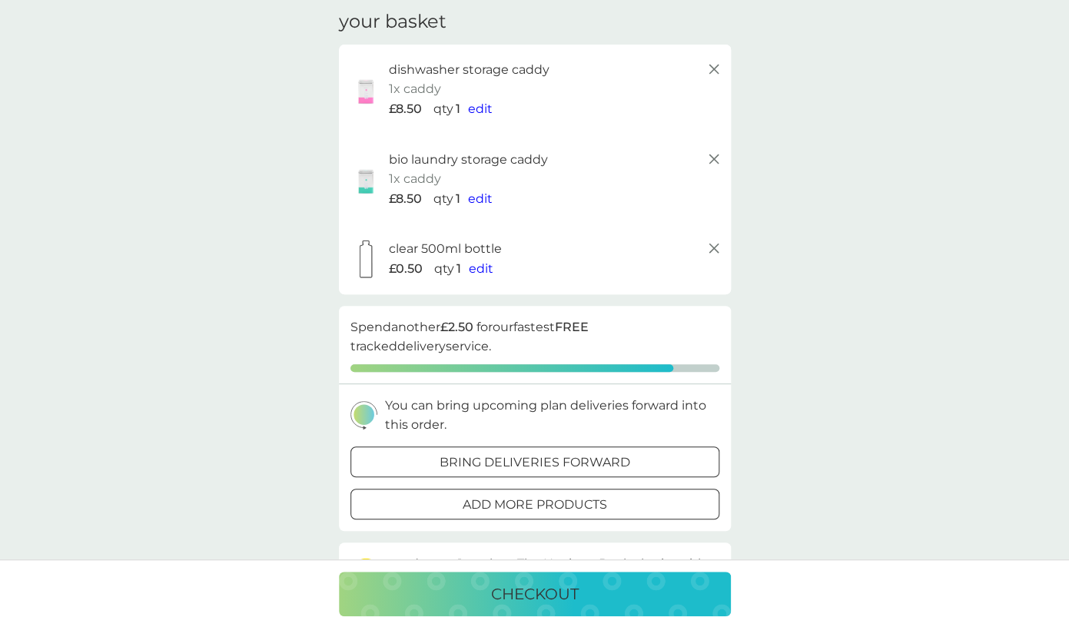
click at [549, 502] on div at bounding box center [534, 504] width 55 height 16
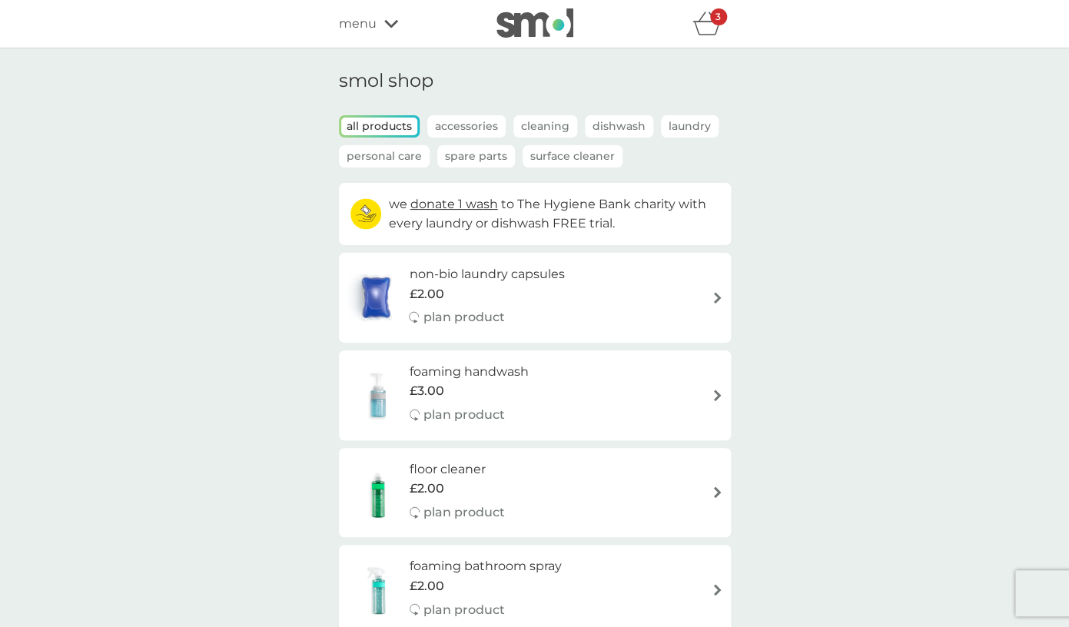
click at [470, 158] on p "Spare Parts" at bounding box center [476, 156] width 78 height 22
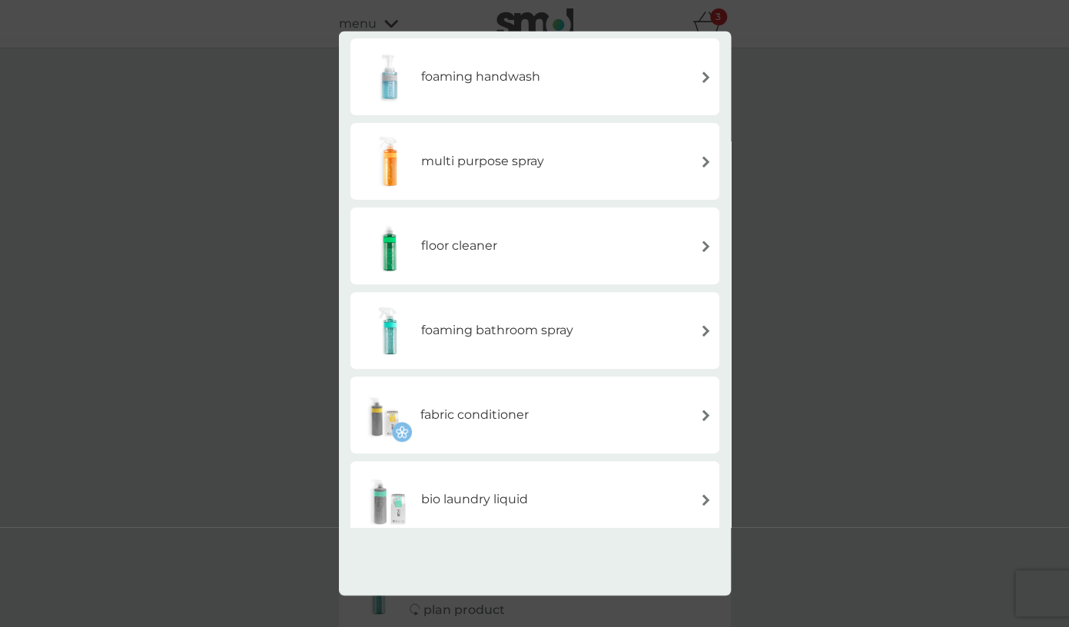
scroll to position [87, 0]
click at [512, 167] on h6 "multi purpose spray" at bounding box center [482, 161] width 123 height 20
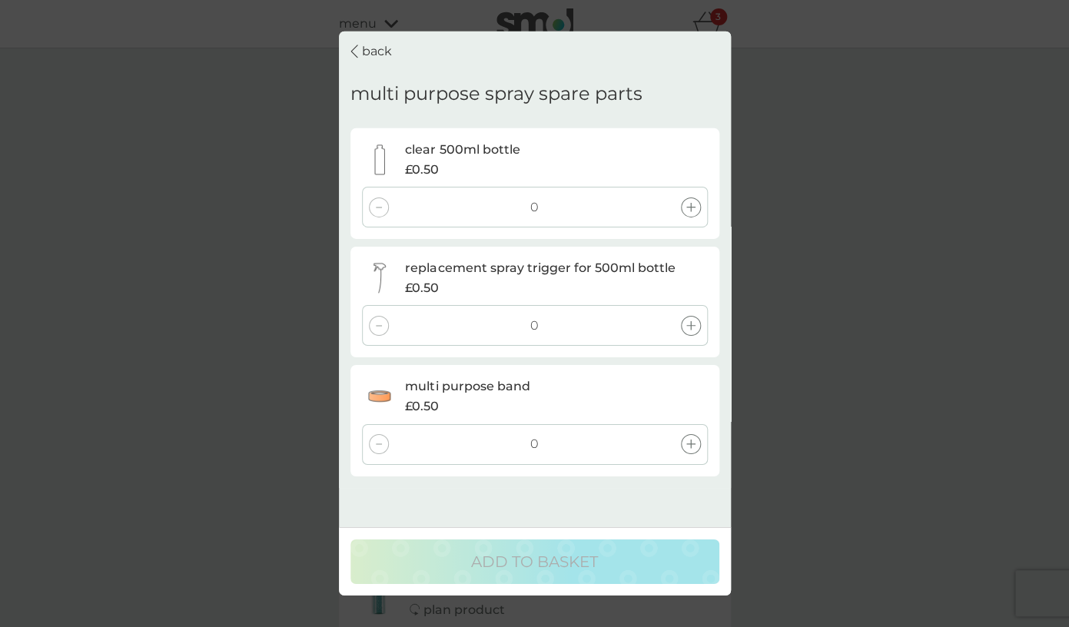
scroll to position [0, 0]
click at [691, 325] on icon at bounding box center [690, 325] width 9 height 9
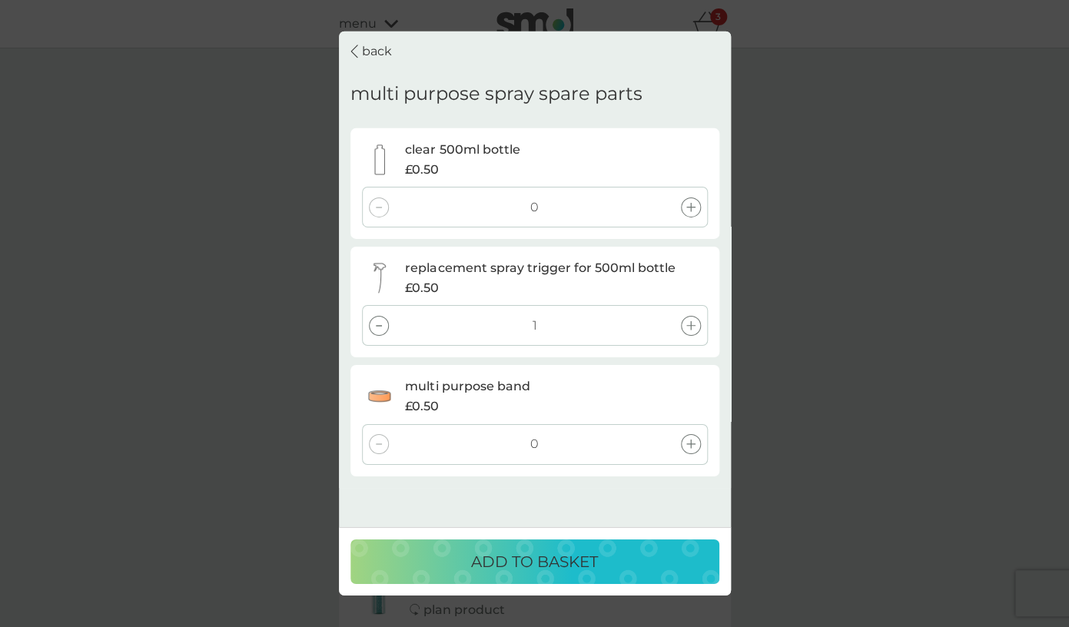
click at [541, 569] on p "ADD TO BASKET" at bounding box center [534, 561] width 127 height 25
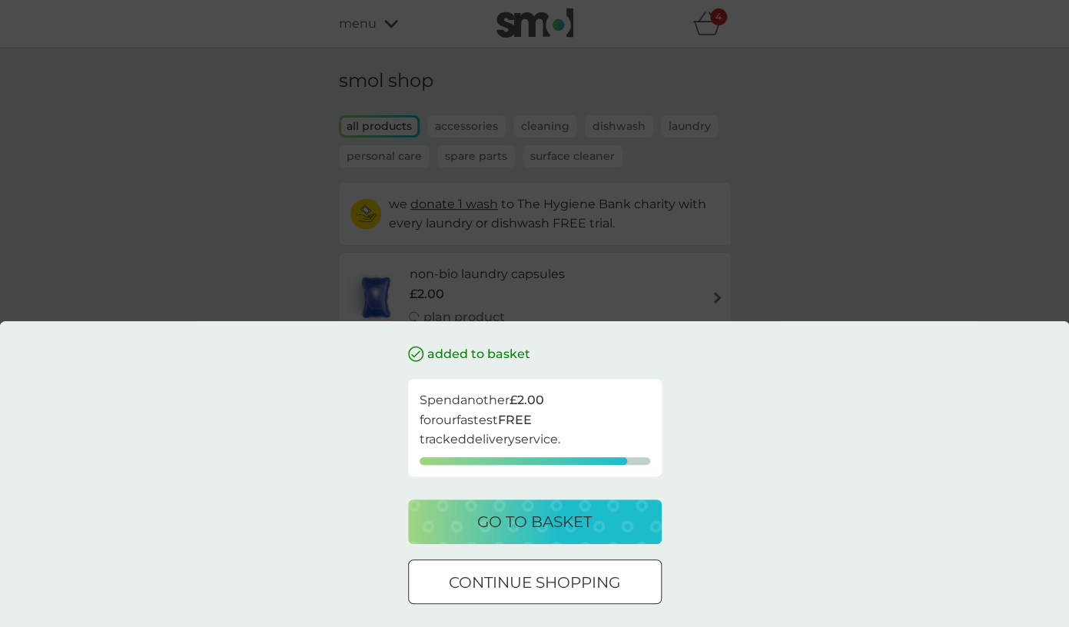
click at [547, 523] on p "go to basket" at bounding box center [534, 521] width 114 height 25
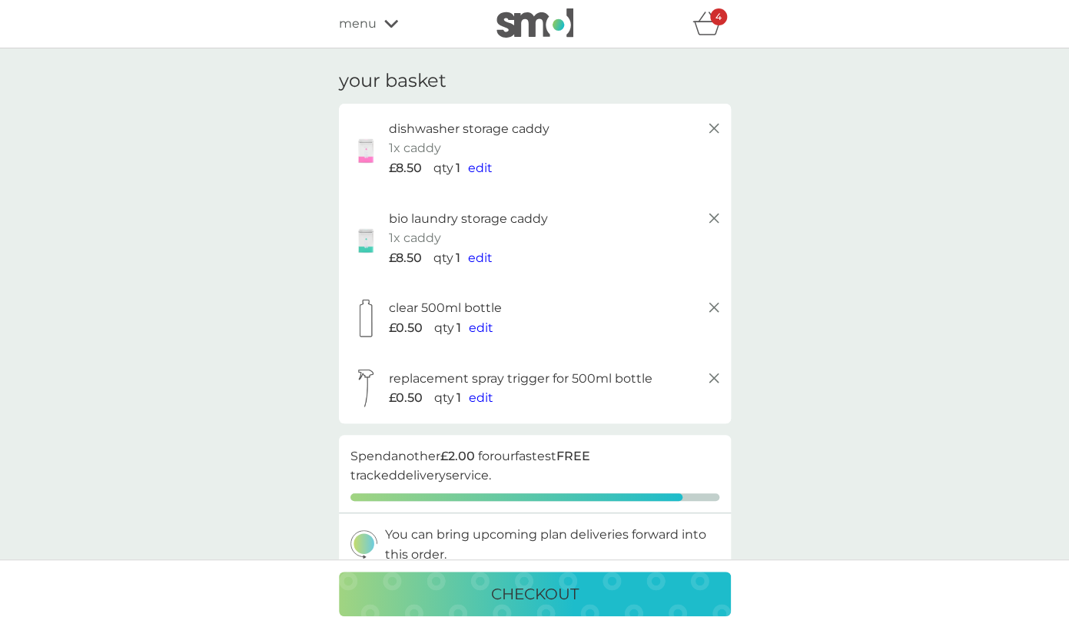
click at [531, 607] on button "checkout" at bounding box center [535, 594] width 392 height 45
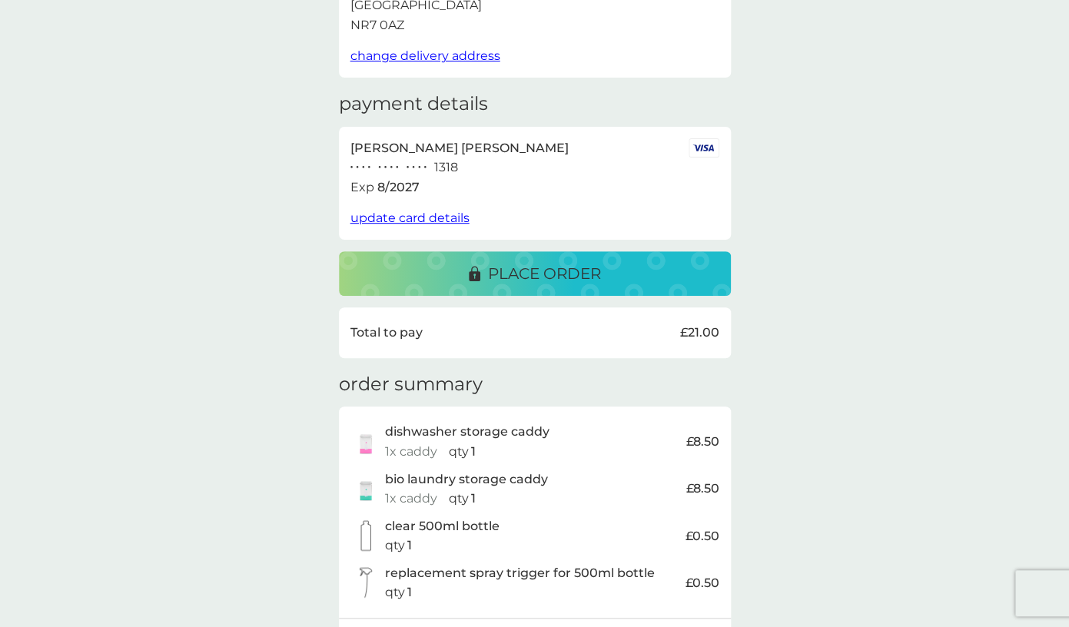
scroll to position [164, 0]
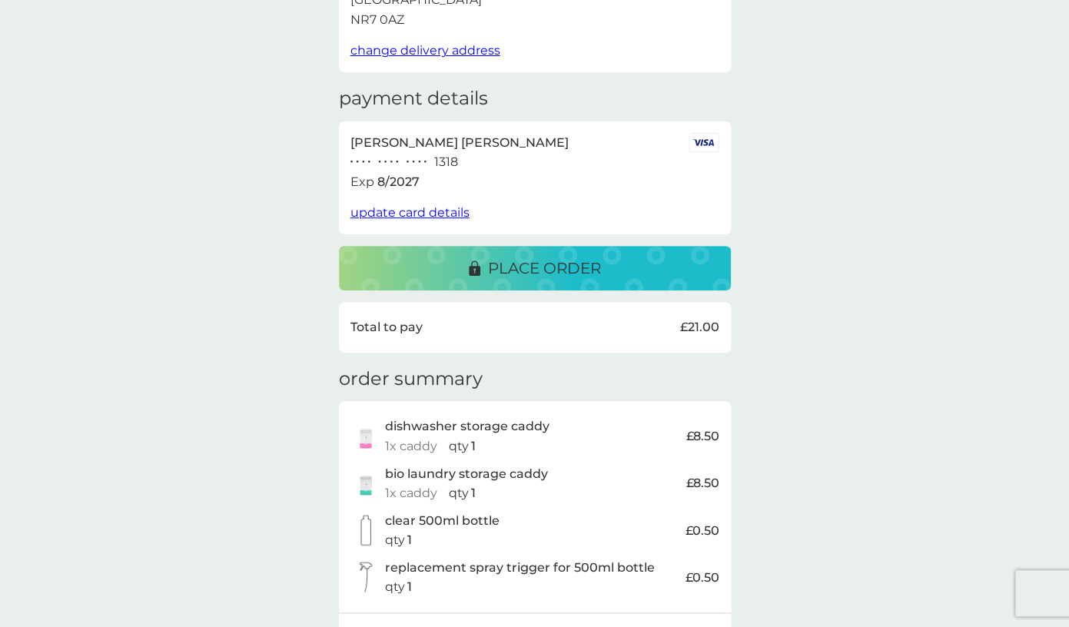
click at [439, 211] on span "update card details" at bounding box center [409, 212] width 119 height 15
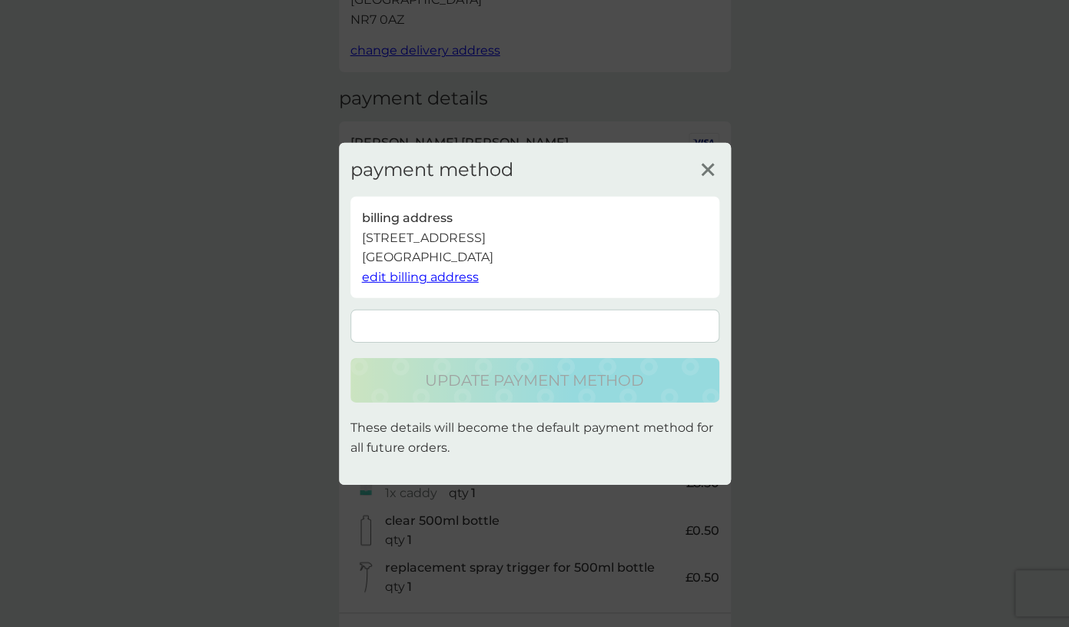
click at [705, 170] on icon at bounding box center [707, 169] width 23 height 23
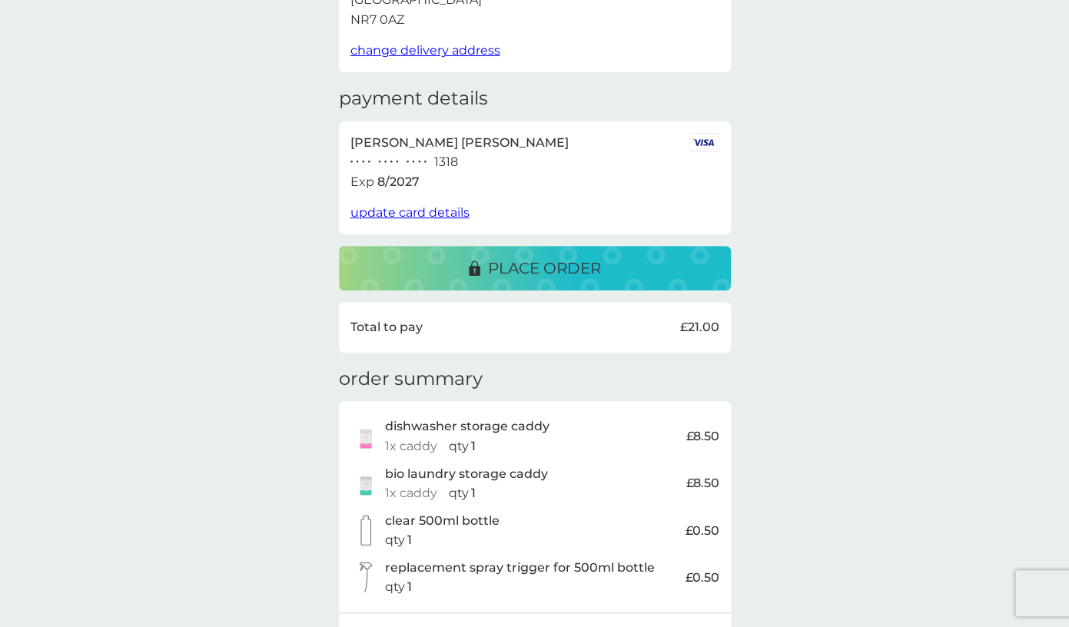
click at [542, 269] on p "place order" at bounding box center [544, 268] width 113 height 25
